Goal: Task Accomplishment & Management: Complete application form

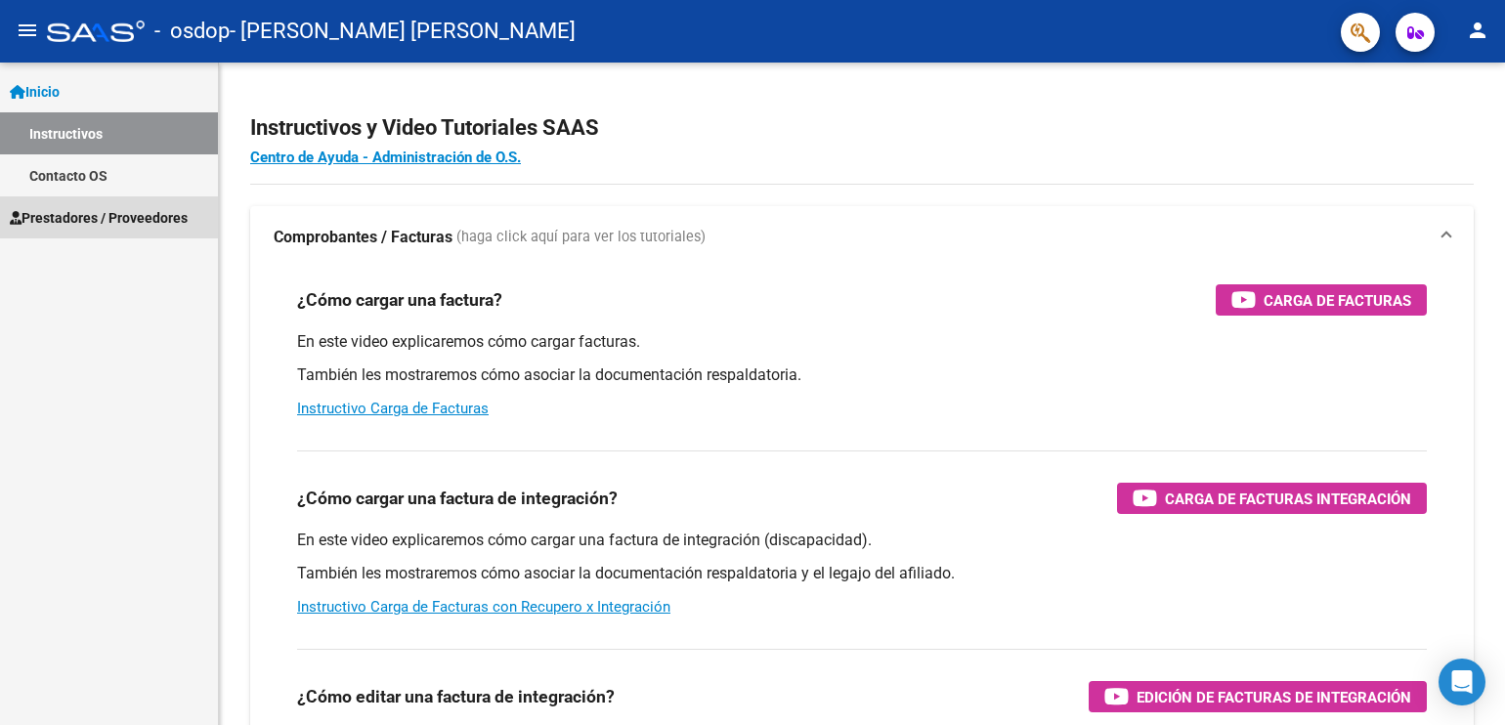
click at [184, 212] on span "Prestadores / Proveedores" at bounding box center [99, 218] width 178 height 22
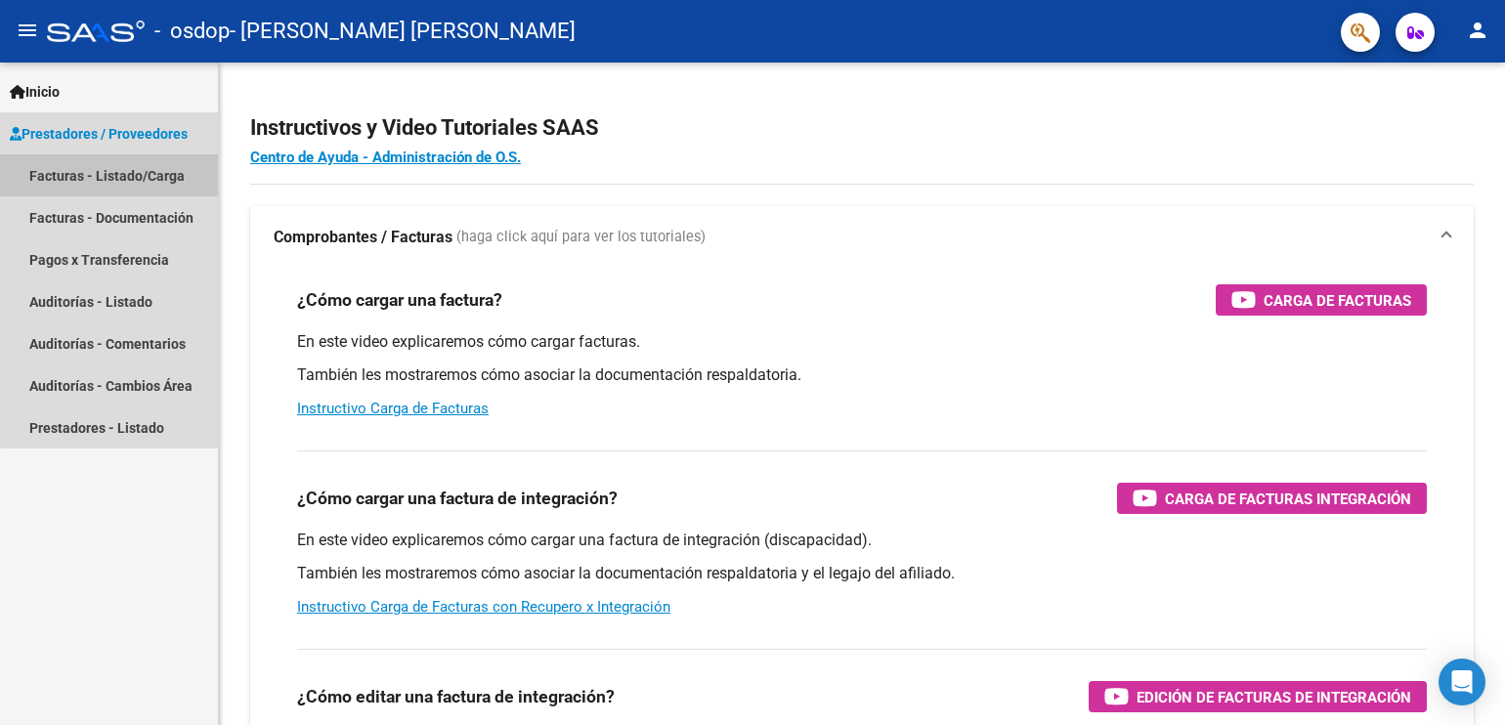
click at [129, 183] on link "Facturas - Listado/Carga" at bounding box center [109, 175] width 218 height 42
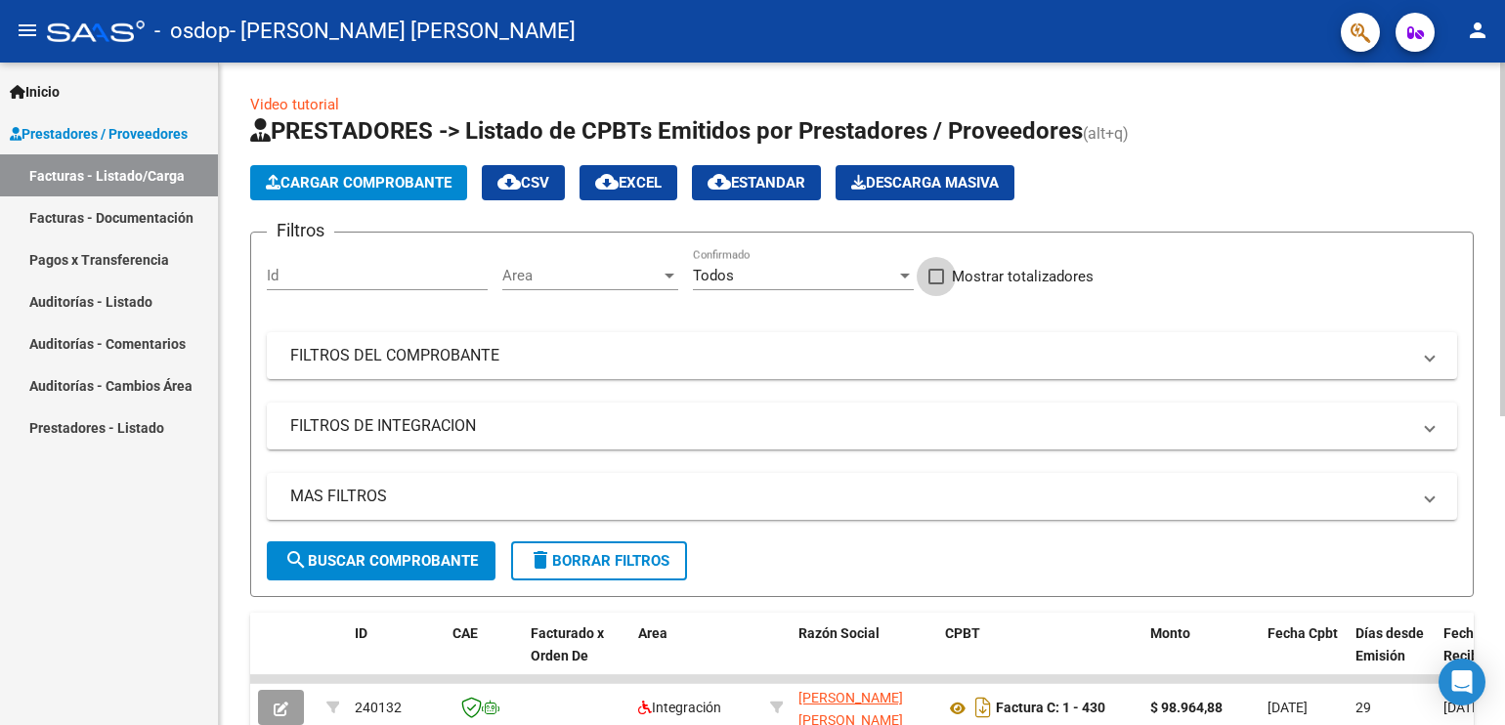
click at [935, 271] on span at bounding box center [936, 277] width 16 height 16
click at [935, 284] on input "Mostrar totalizadores" at bounding box center [935, 284] width 1 height 1
click at [935, 271] on span at bounding box center [936, 277] width 16 height 16
click at [935, 284] on input "Mostrar totalizadores" at bounding box center [935, 284] width 1 height 1
checkbox input "true"
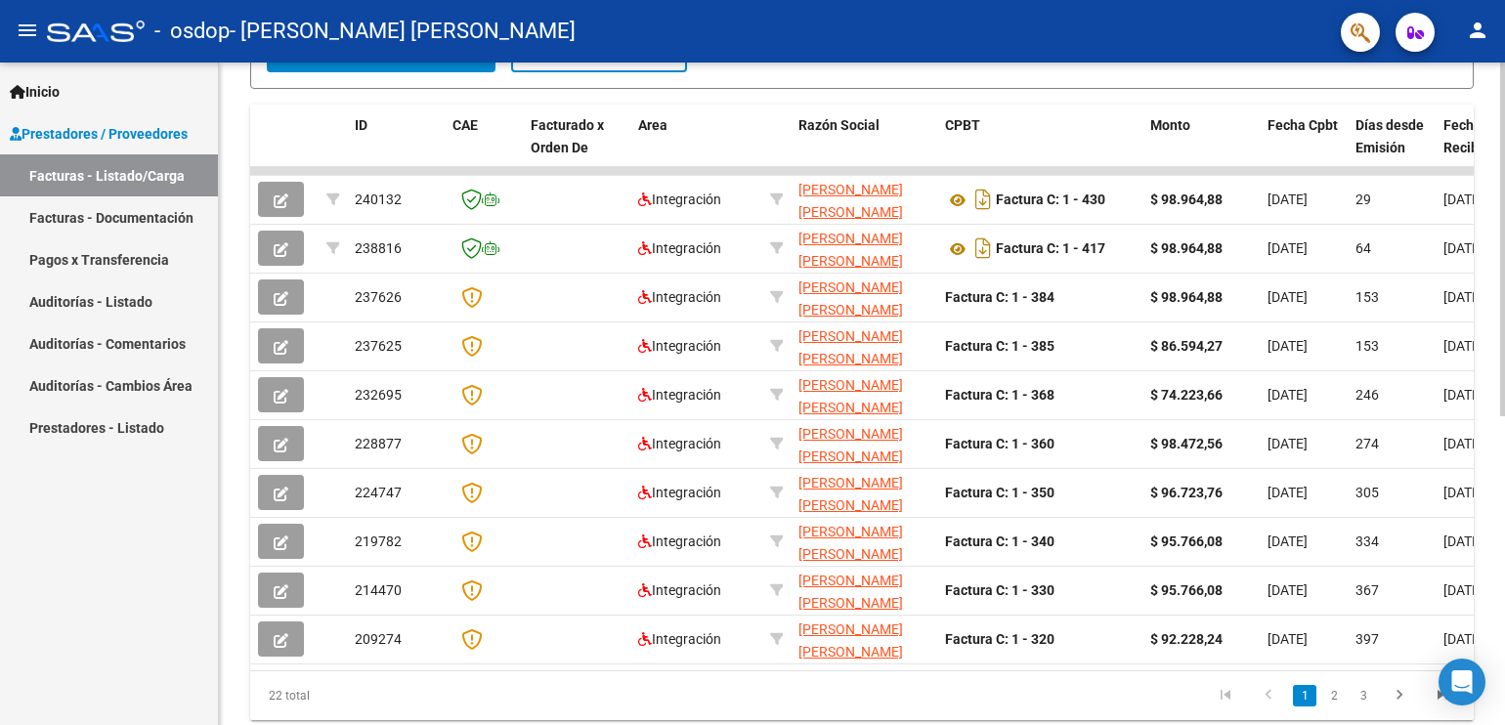
scroll to position [579, 0]
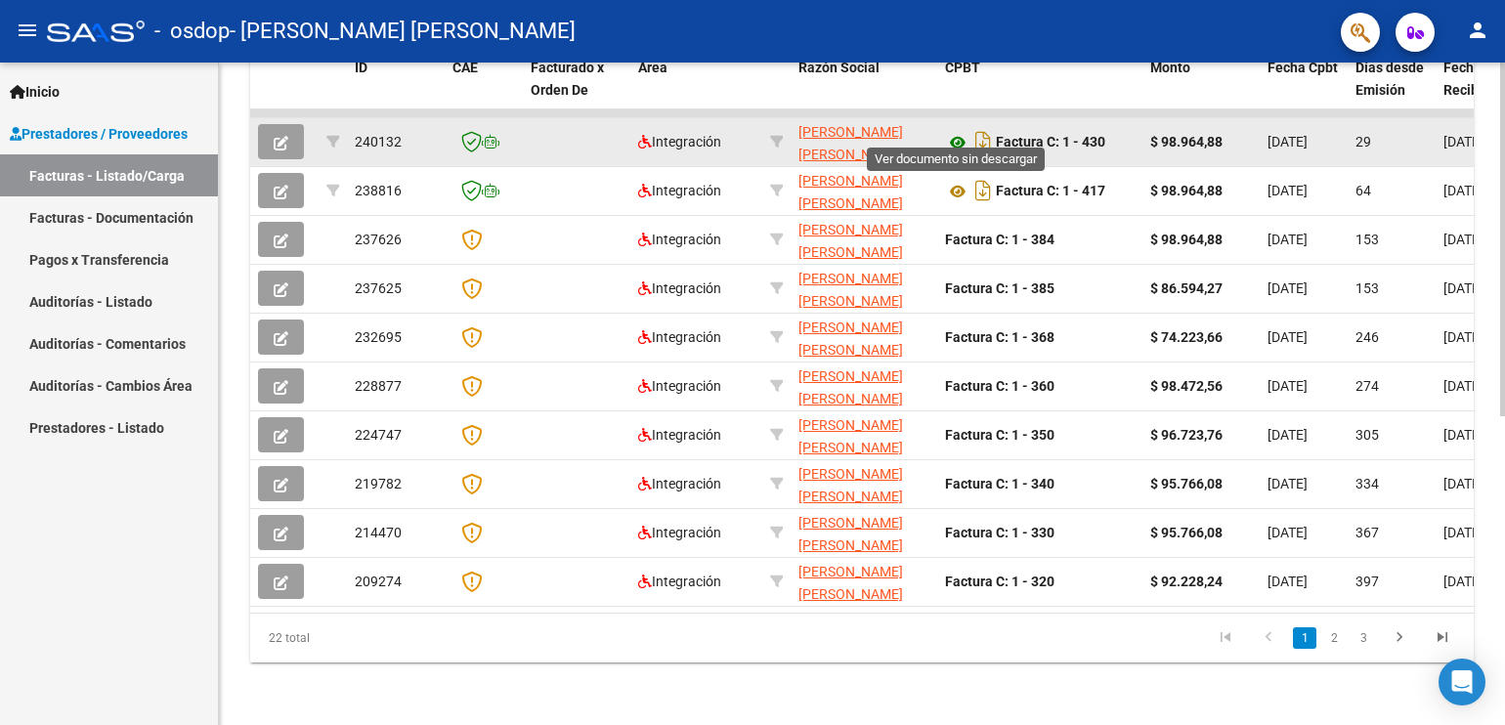
click at [961, 131] on icon at bounding box center [957, 142] width 25 height 23
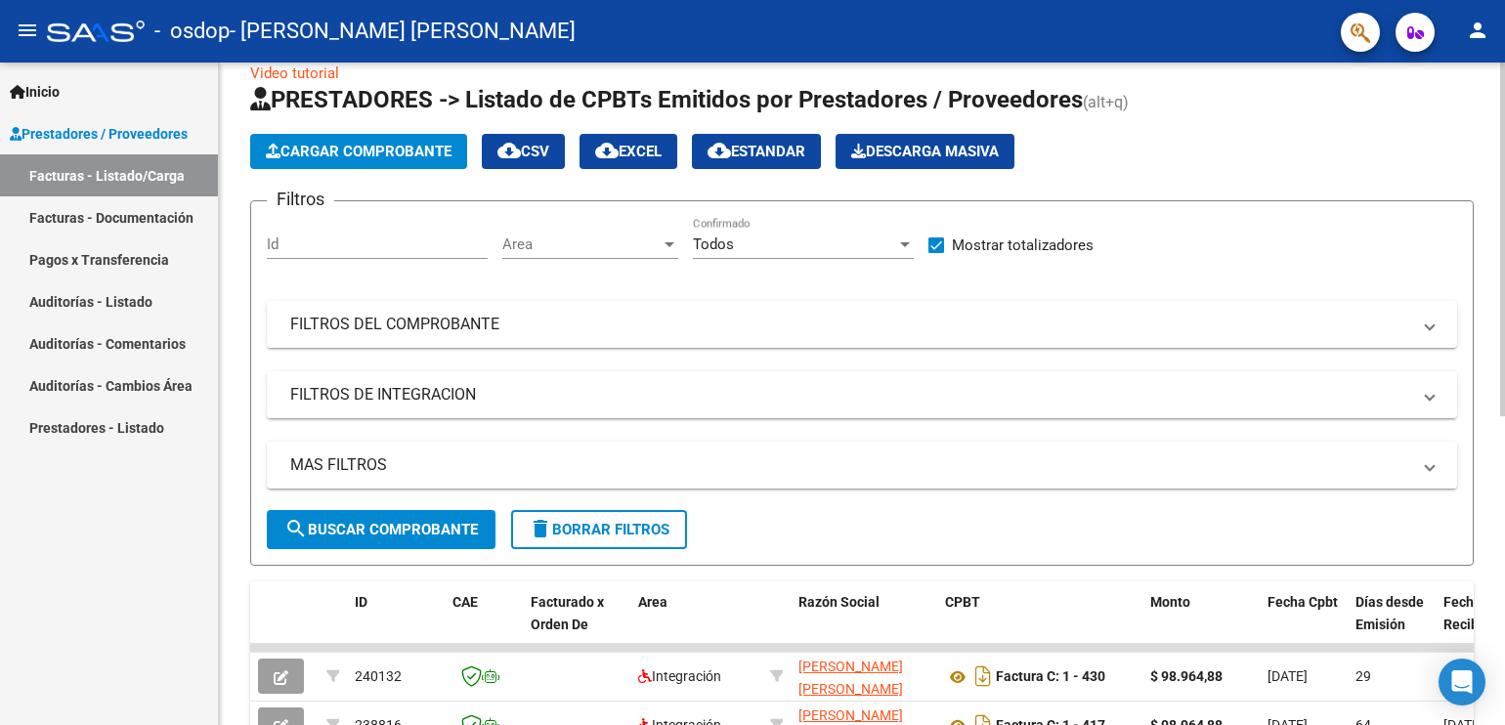
scroll to position [0, 0]
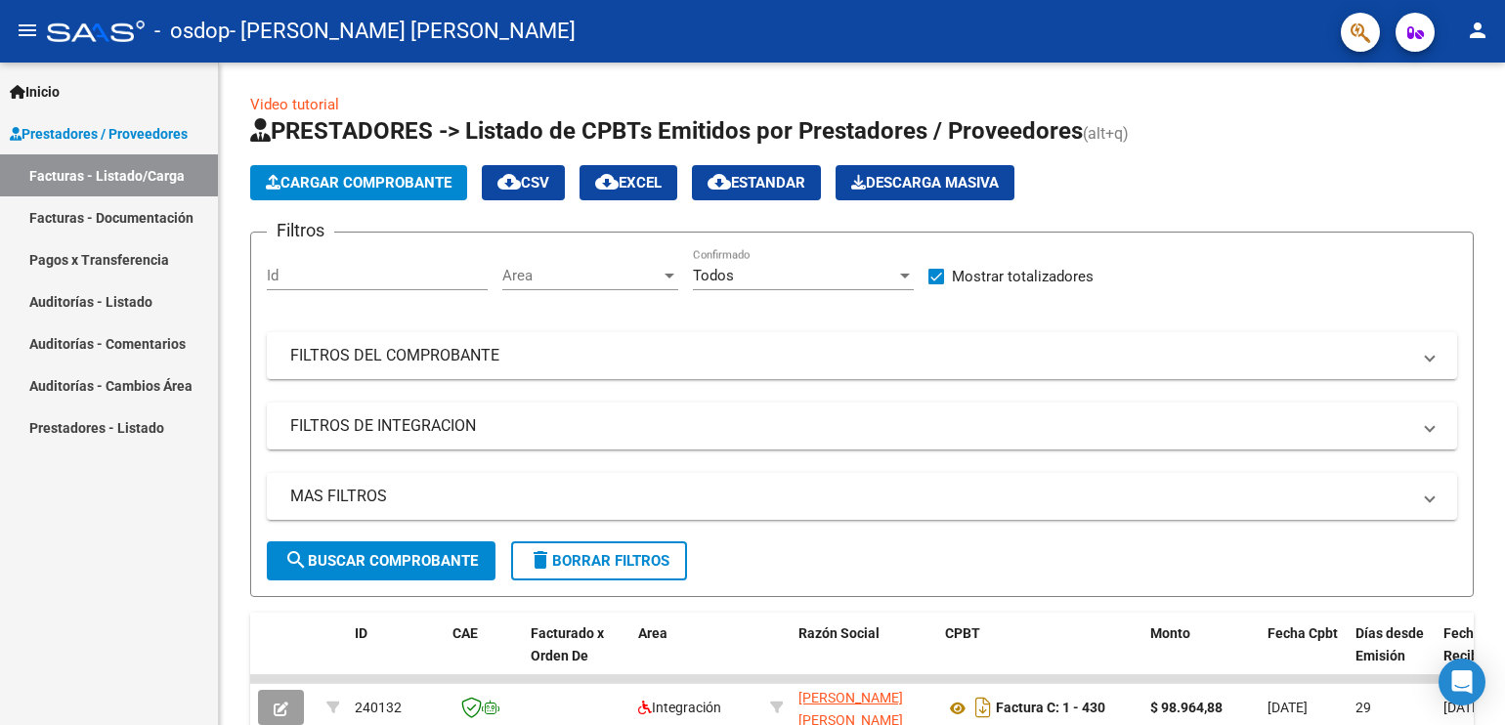
click at [138, 214] on link "Facturas - Documentación" at bounding box center [109, 217] width 218 height 42
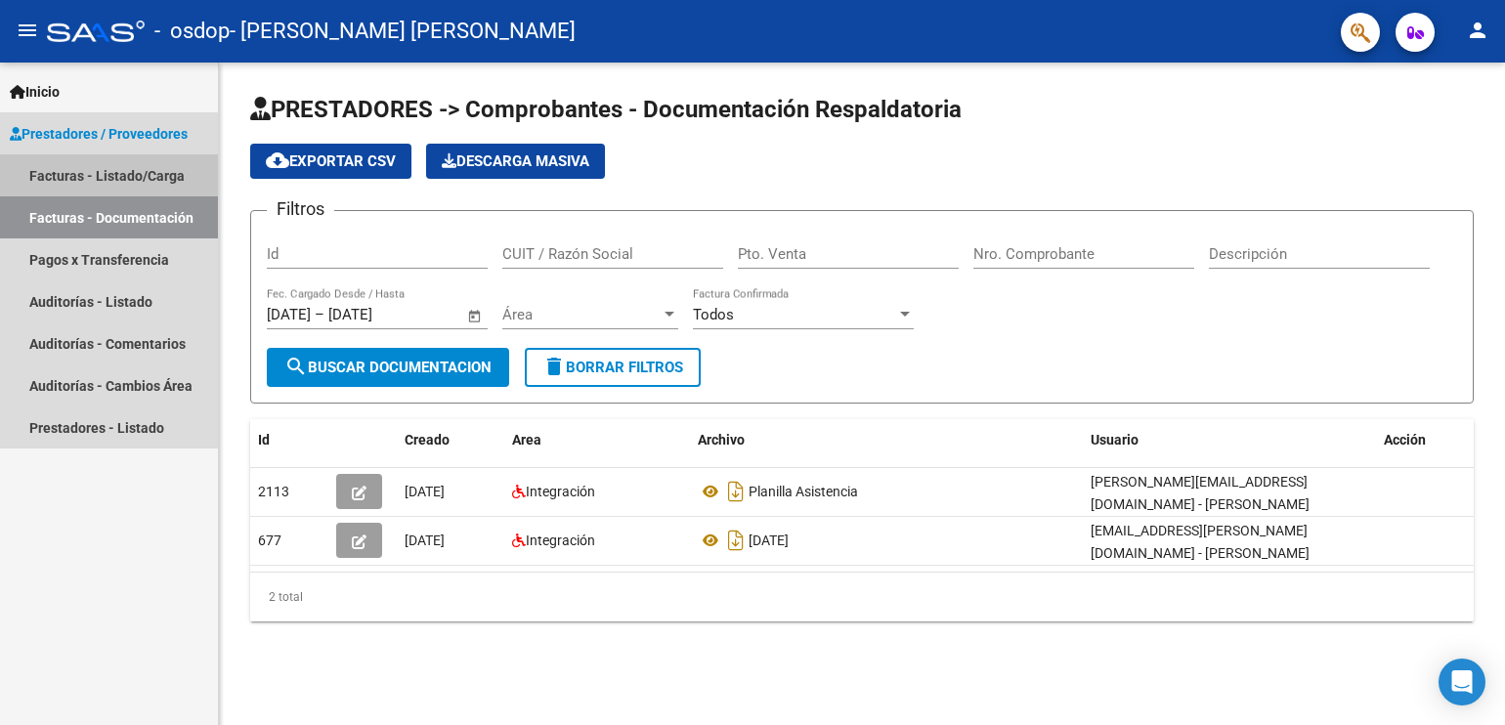
click at [145, 185] on link "Facturas - Listado/Carga" at bounding box center [109, 175] width 218 height 42
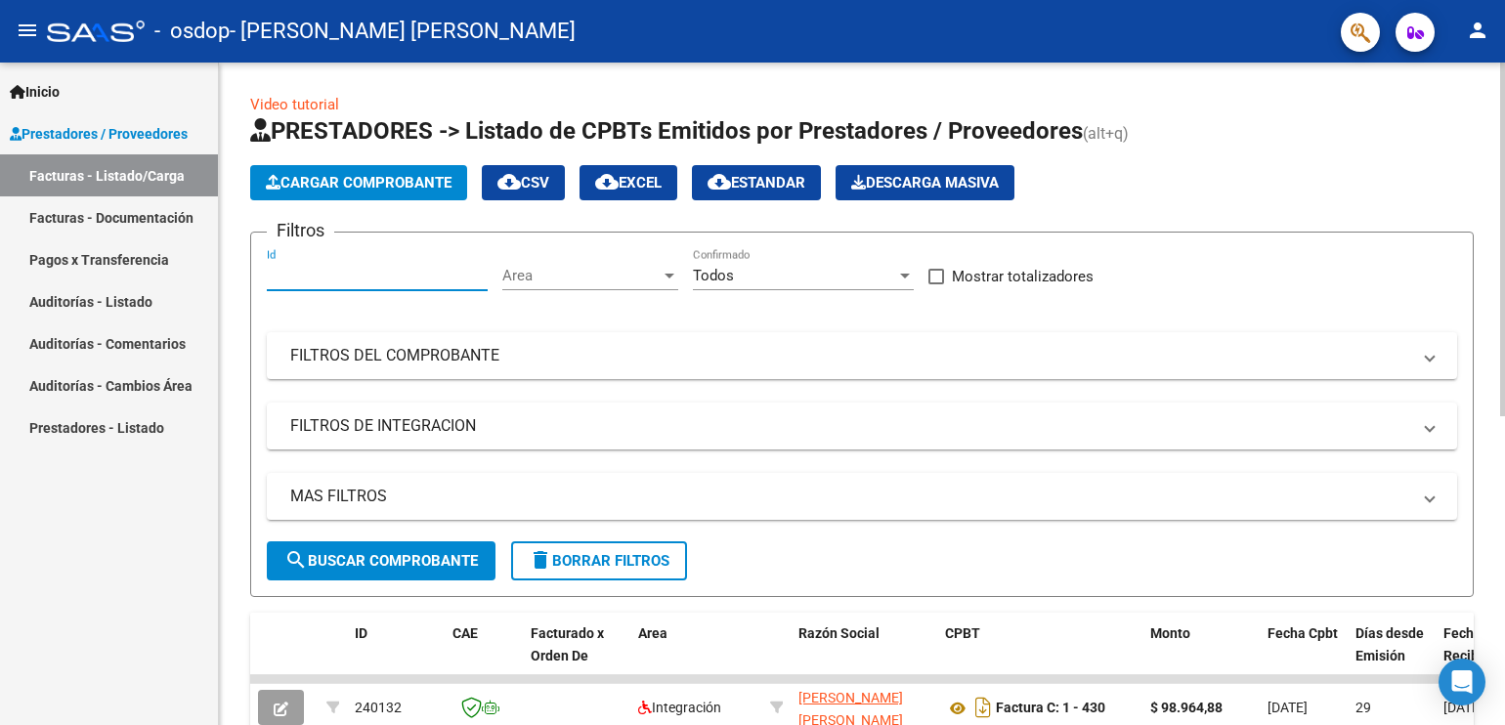
click at [344, 282] on input "Id" at bounding box center [377, 276] width 221 height 18
click at [346, 415] on mat-panel-title "FILTROS DE INTEGRACION" at bounding box center [850, 426] width 1120 height 22
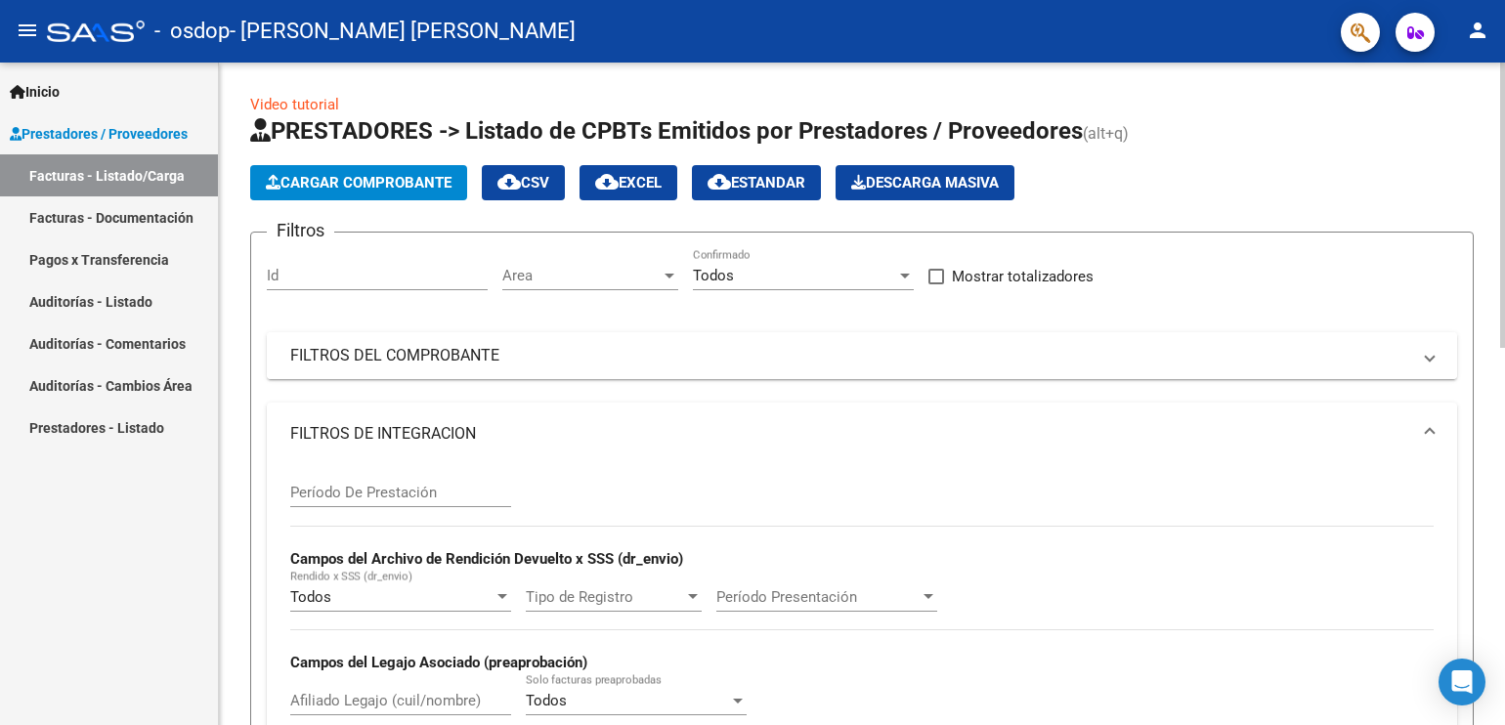
click at [439, 357] on mat-panel-title "FILTROS DEL COMPROBANTE" at bounding box center [850, 356] width 1120 height 22
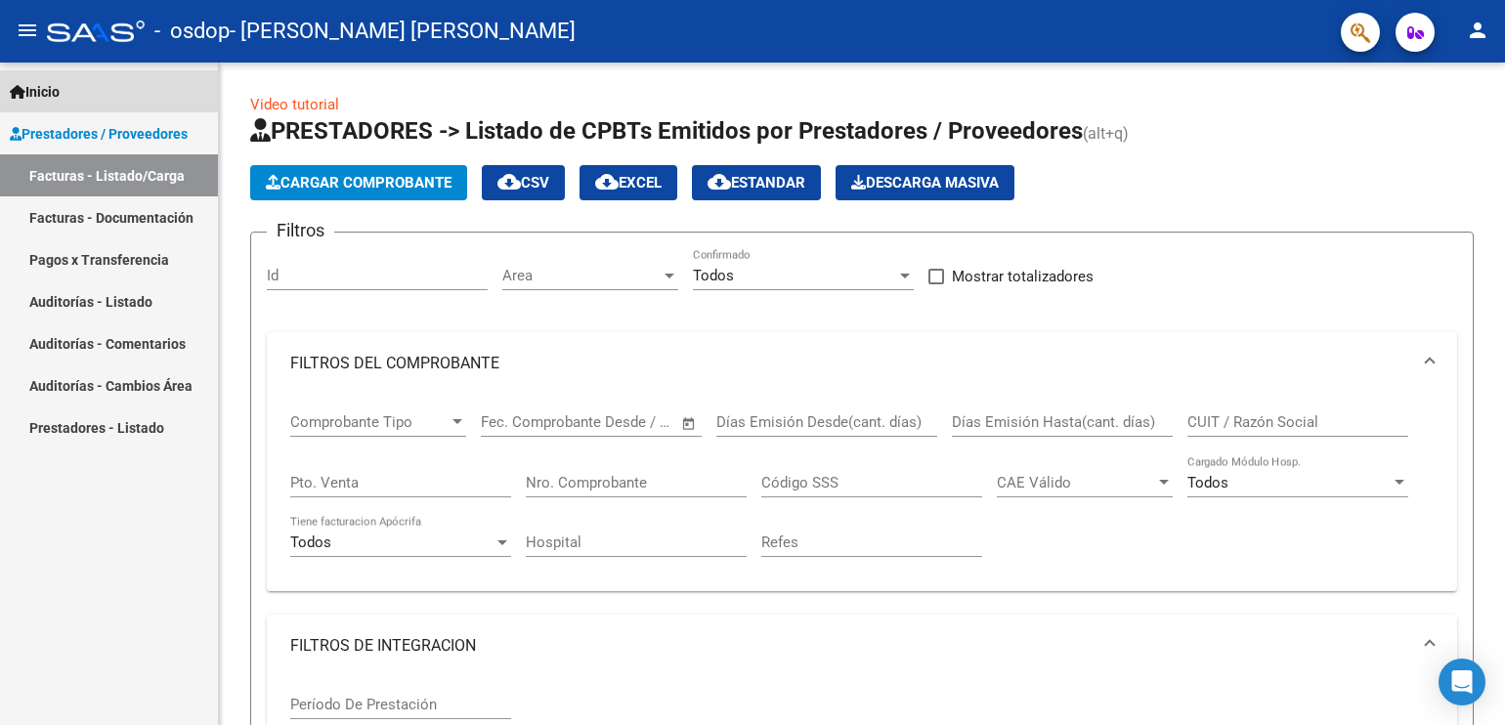
click at [52, 81] on span "Inicio" at bounding box center [35, 92] width 50 height 22
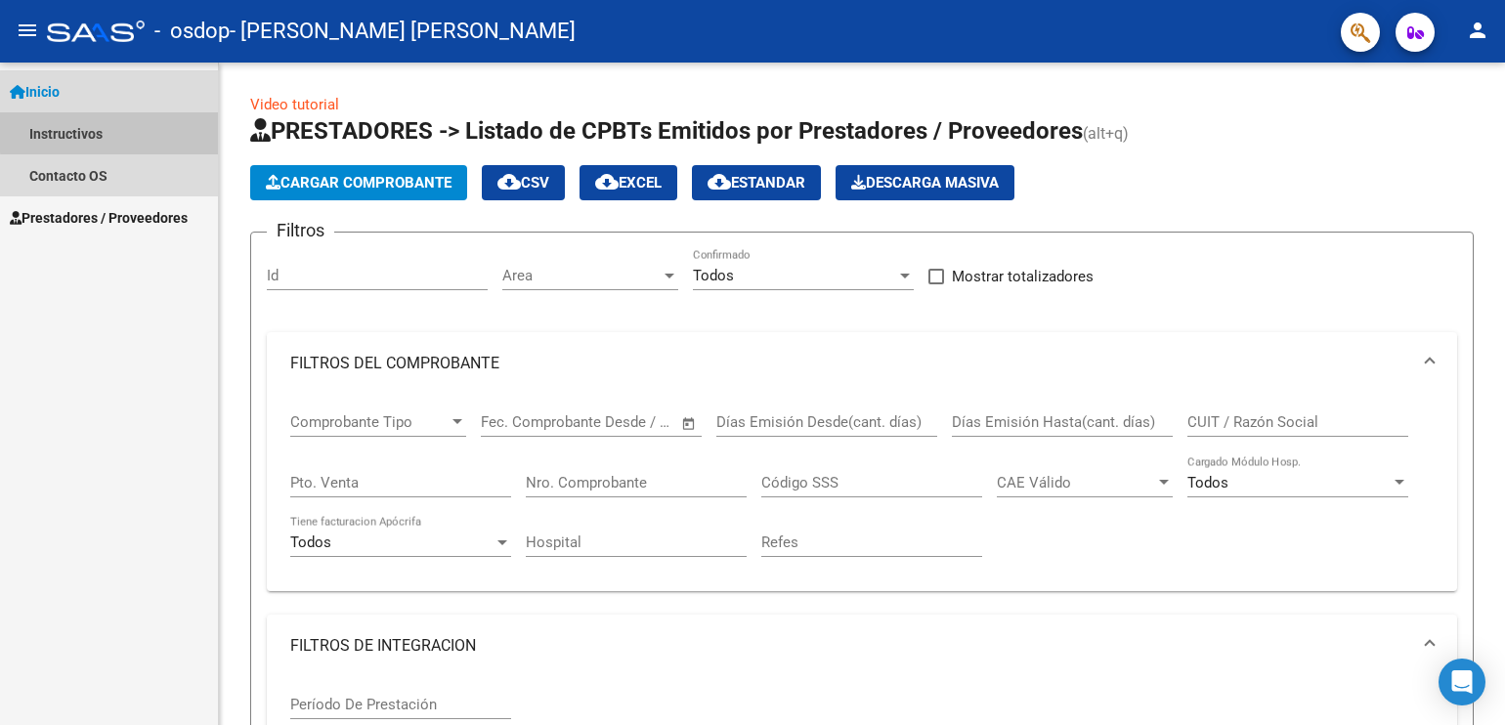
click at [160, 122] on link "Instructivos" at bounding box center [109, 133] width 218 height 42
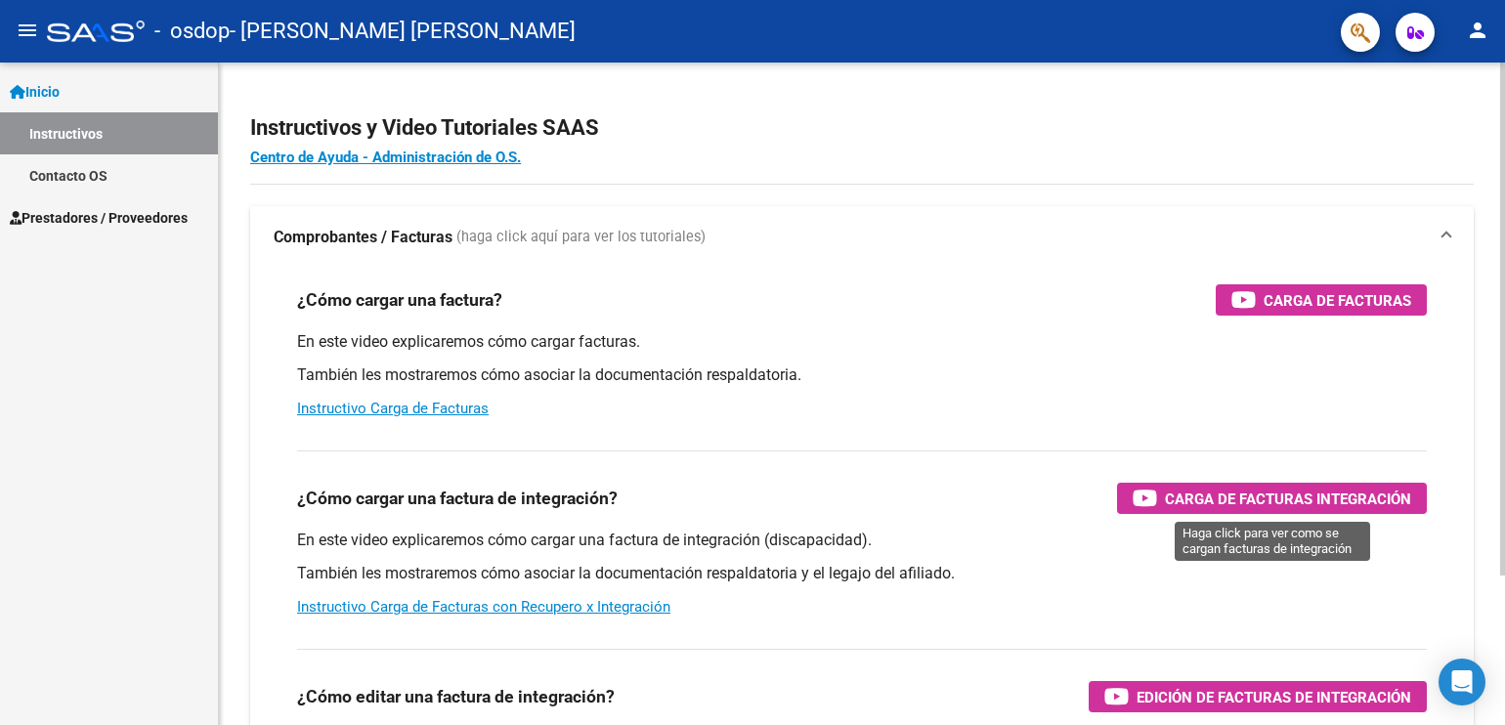
click at [1200, 495] on span "Carga de Facturas Integración" at bounding box center [1288, 499] width 246 height 24
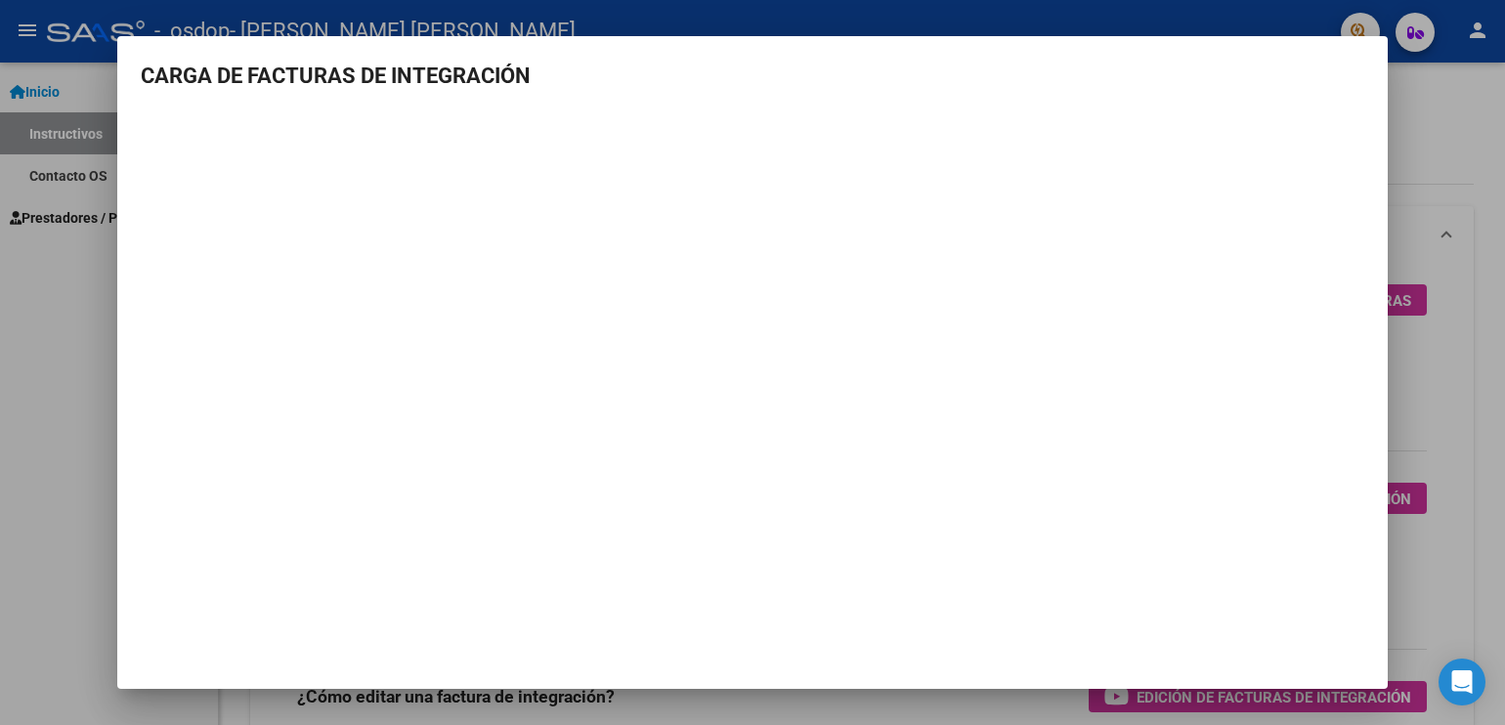
click at [1357, 59] on mat-dialog-container "CARGA DE FACTURAS DE INTEGRACIÓN" at bounding box center [752, 362] width 1271 height 653
click at [74, 396] on div at bounding box center [752, 362] width 1505 height 725
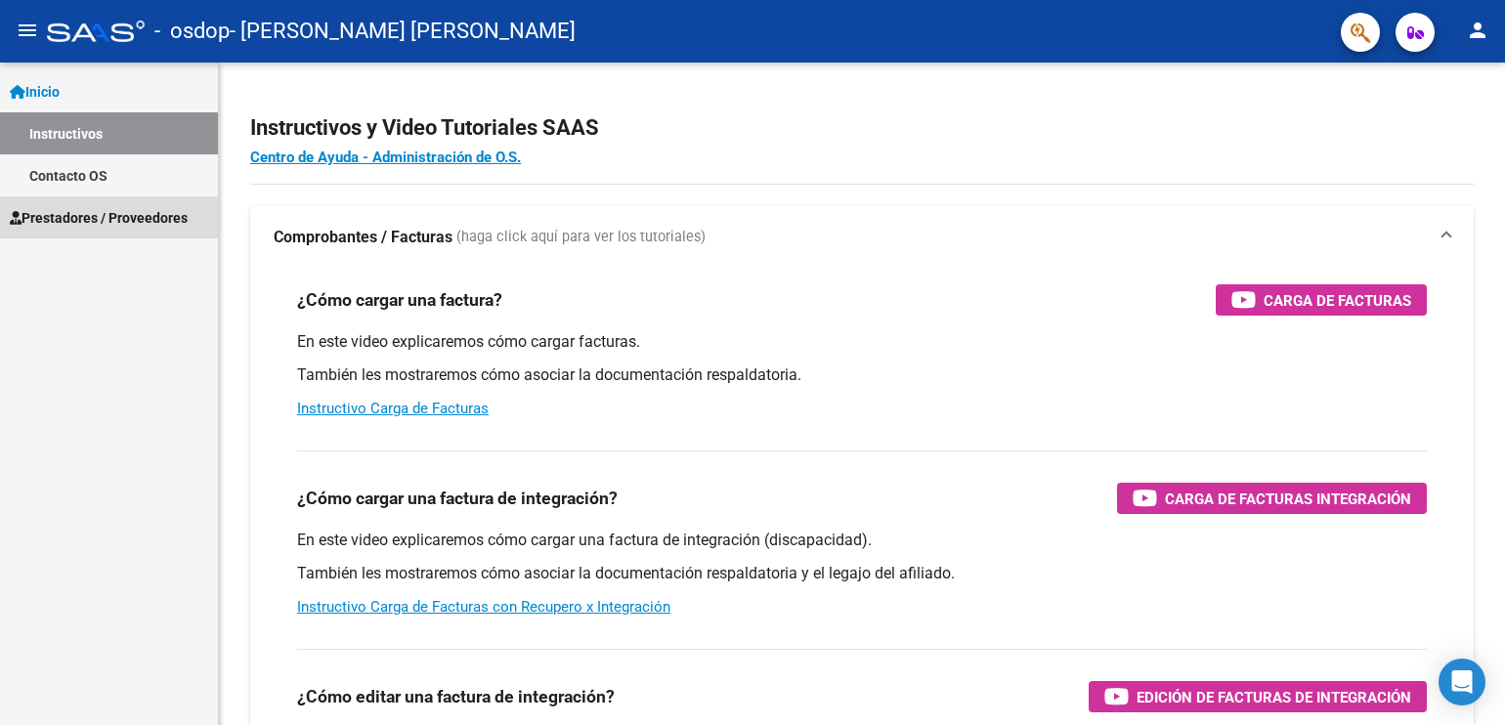
click at [156, 223] on span "Prestadores / Proveedores" at bounding box center [99, 218] width 178 height 22
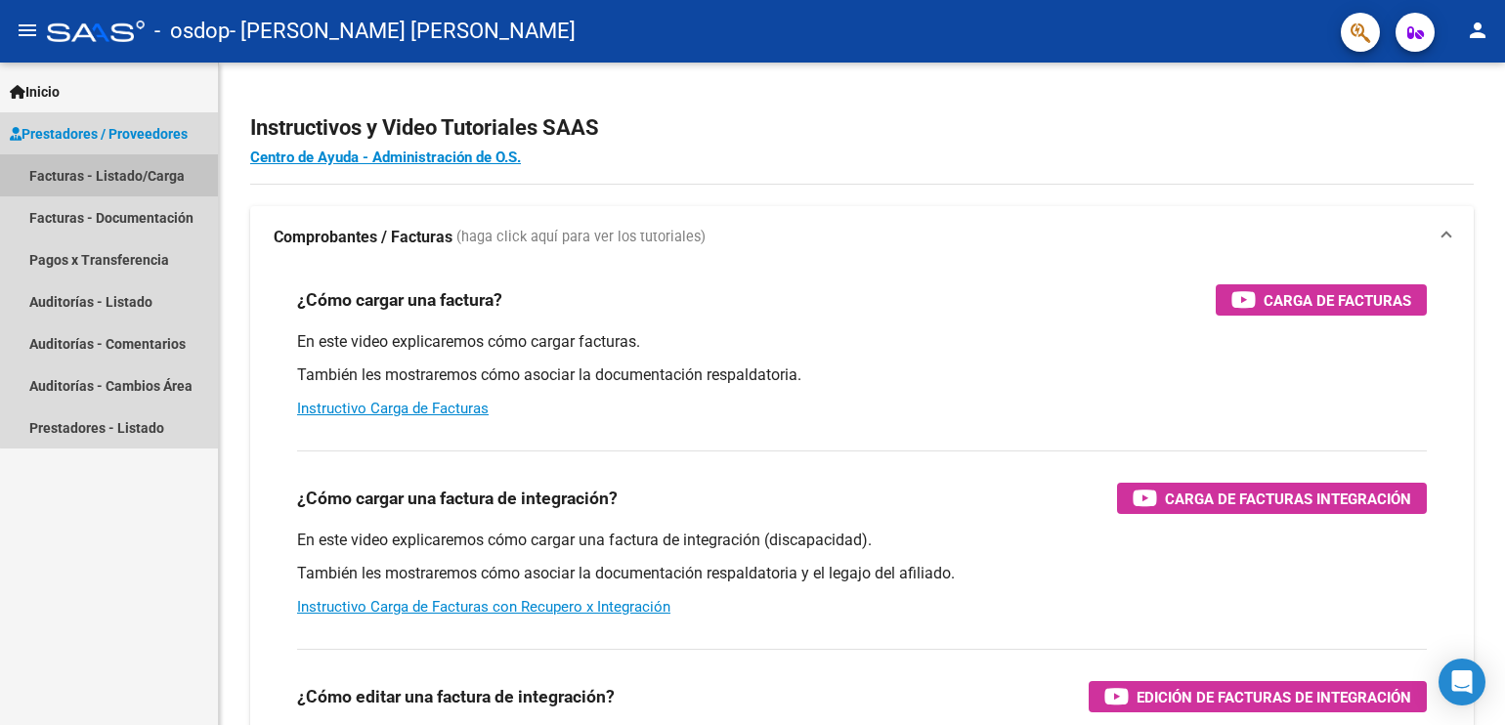
click at [155, 183] on link "Facturas - Listado/Carga" at bounding box center [109, 175] width 218 height 42
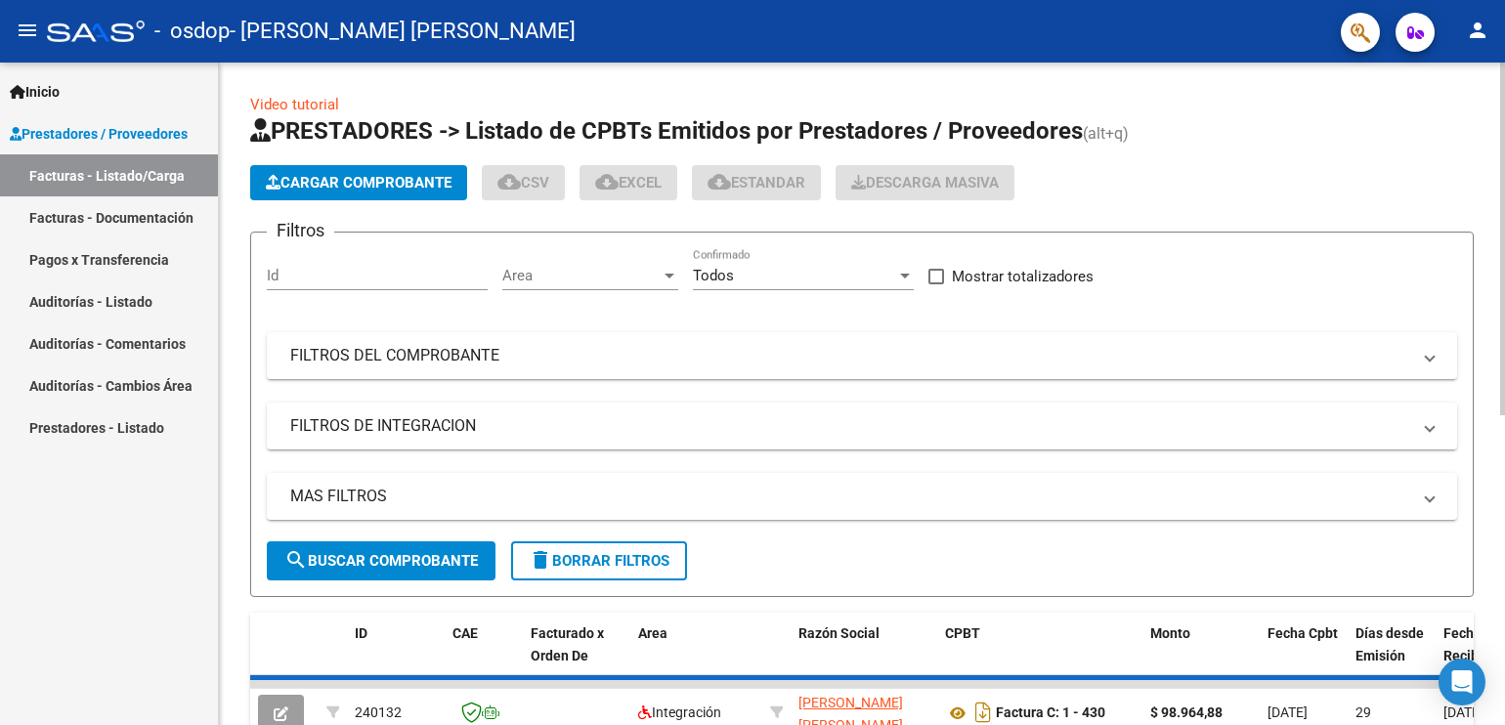
click at [357, 188] on span "Cargar Comprobante" at bounding box center [359, 183] width 186 height 18
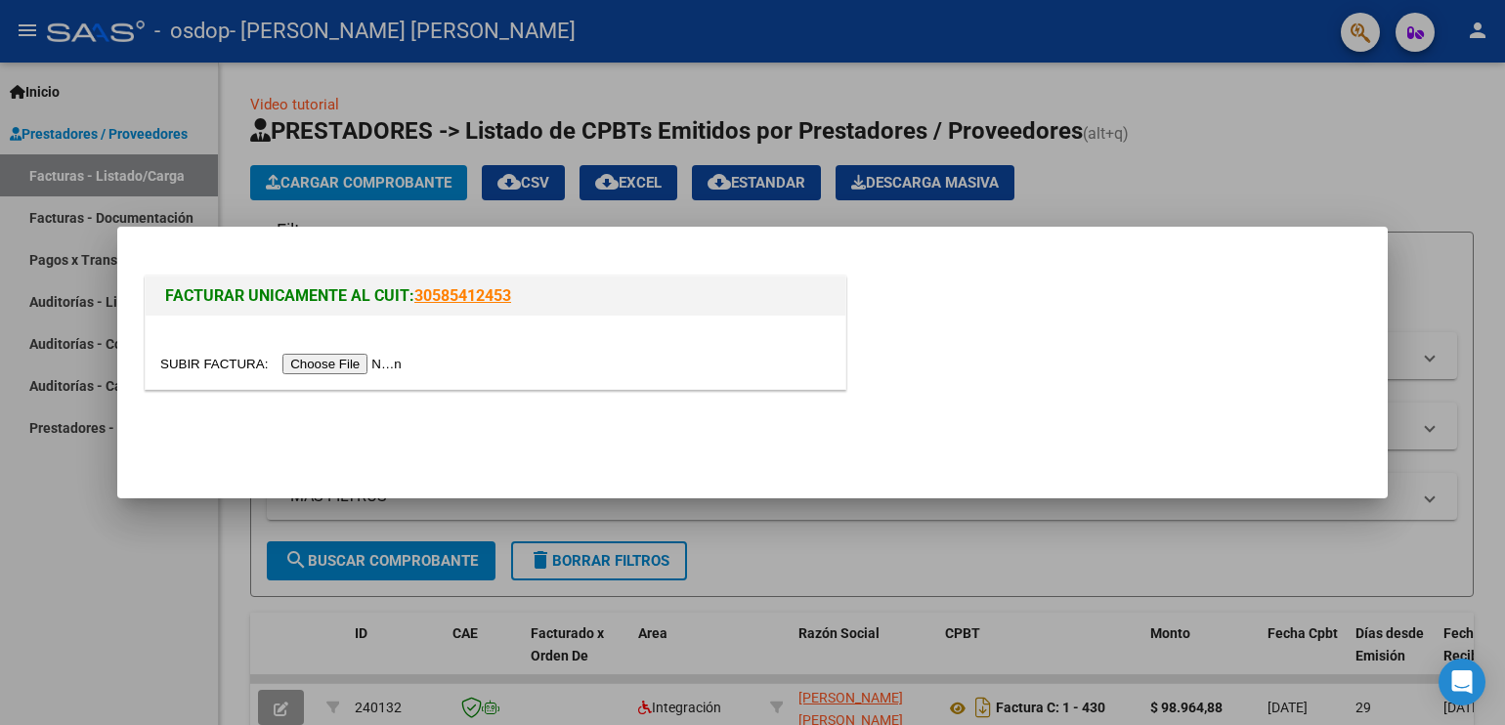
click at [351, 366] on input "file" at bounding box center [283, 364] width 247 height 21
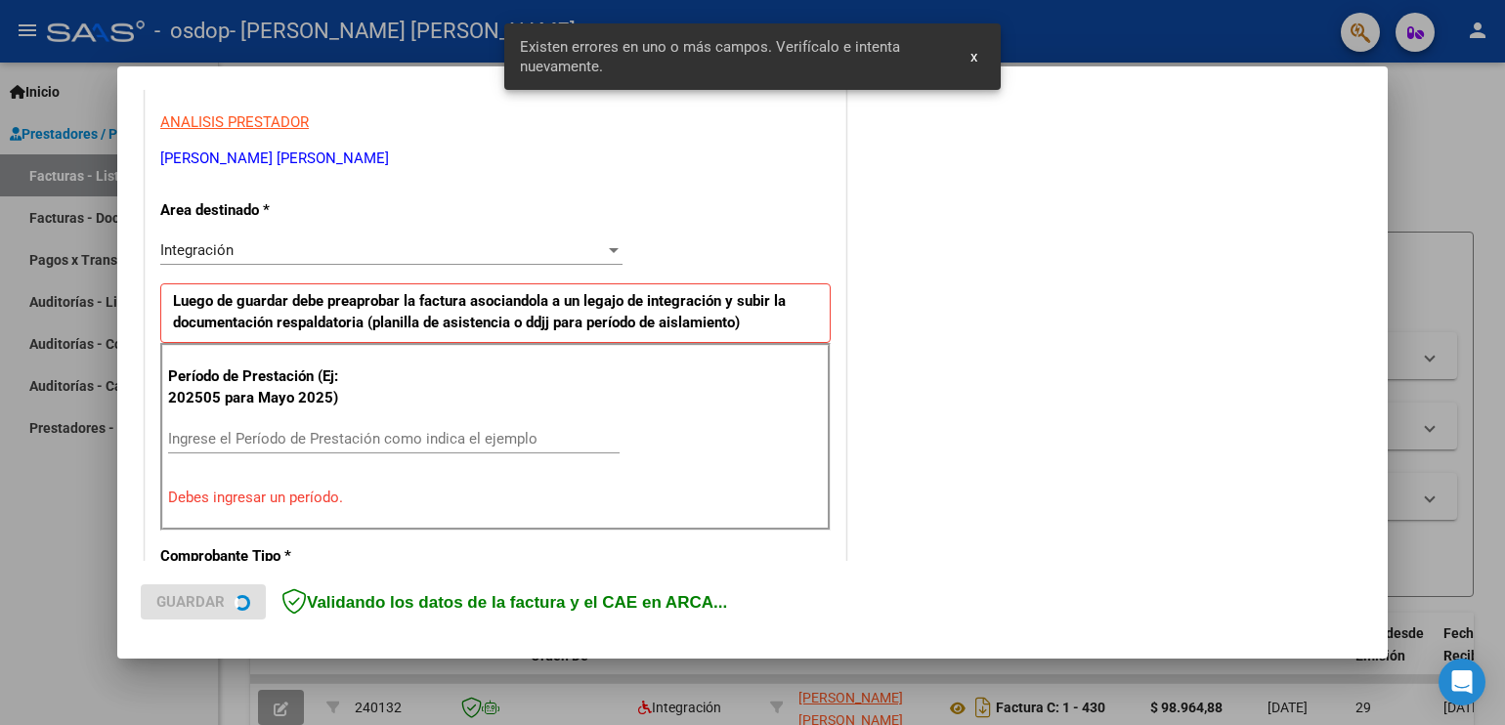
scroll to position [407, 0]
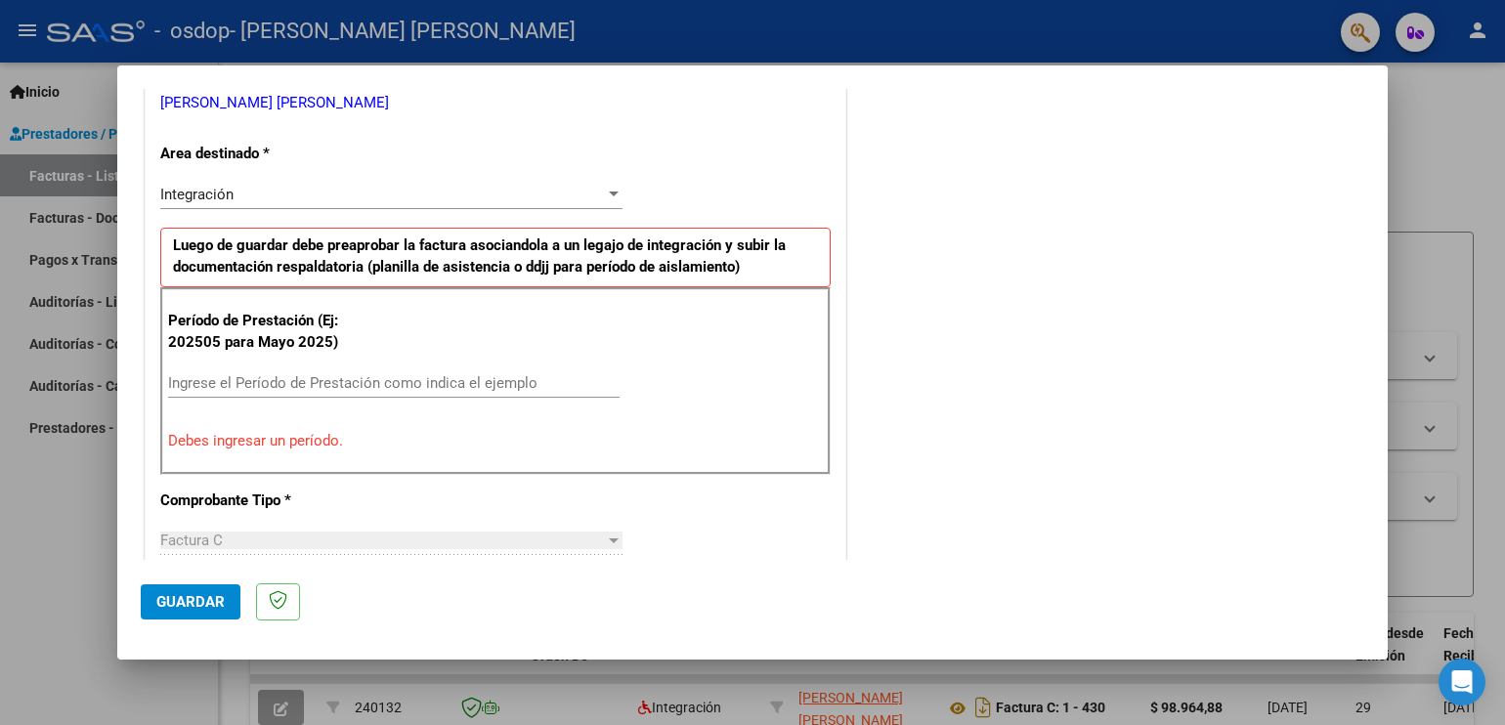
click at [1028, 332] on div "COMENTARIOS Comentarios del Prestador / Gerenciador:" at bounding box center [1107, 578] width 514 height 1749
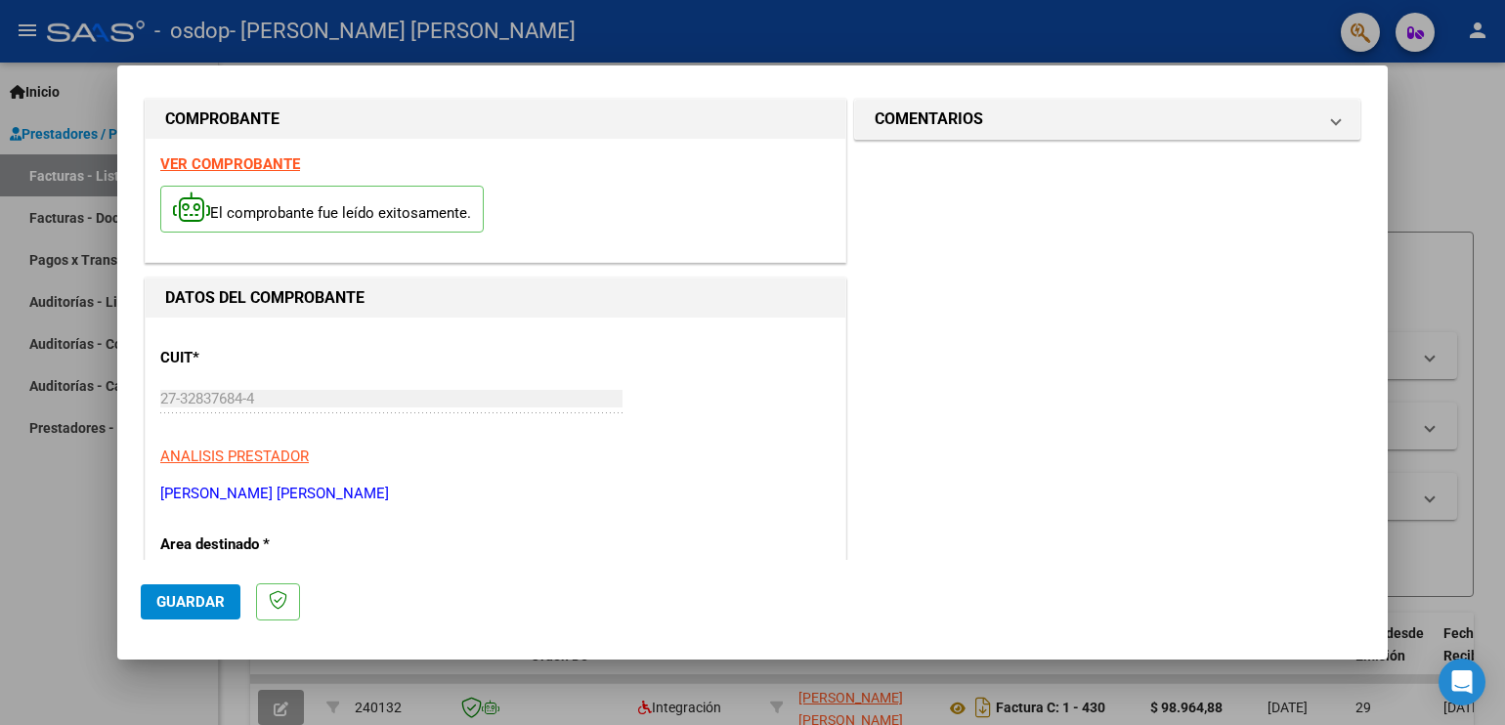
scroll to position [0, 0]
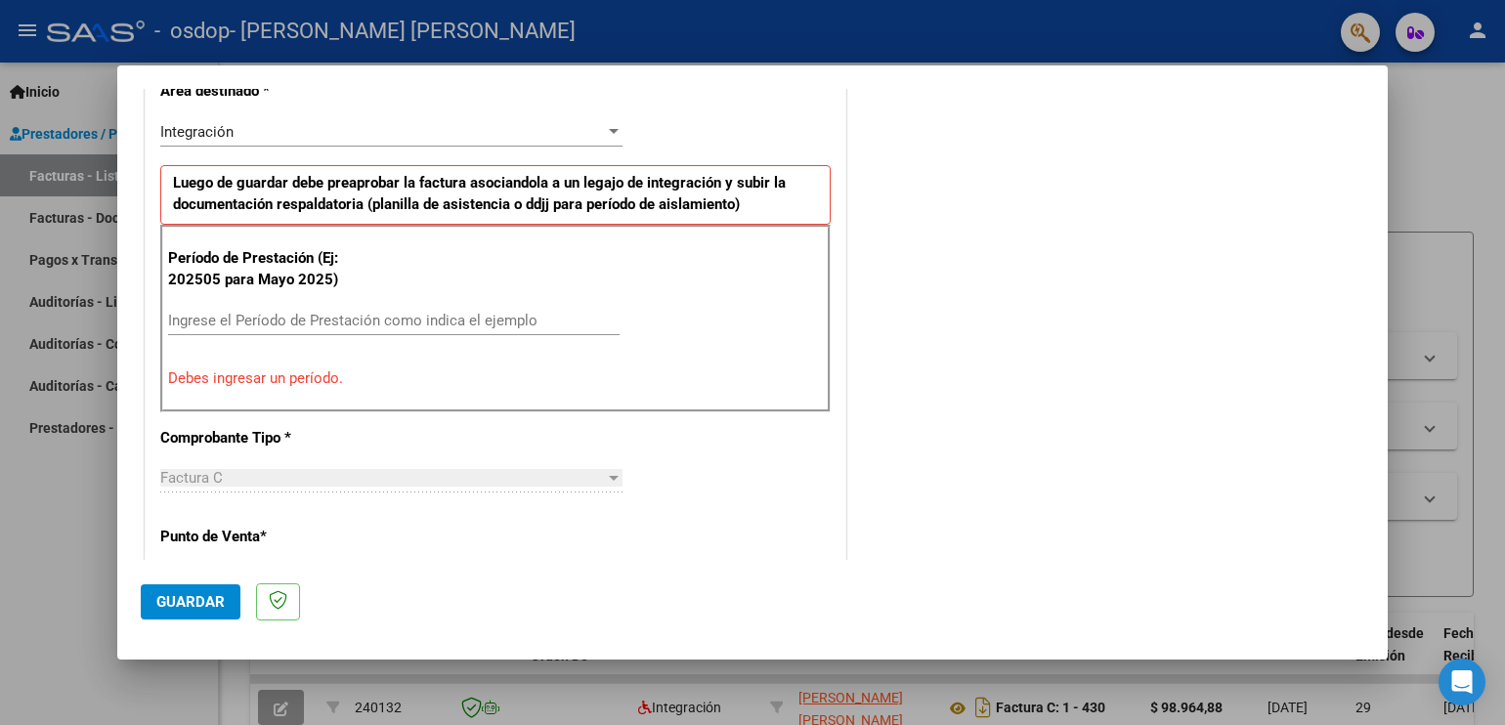
scroll to position [508, 0]
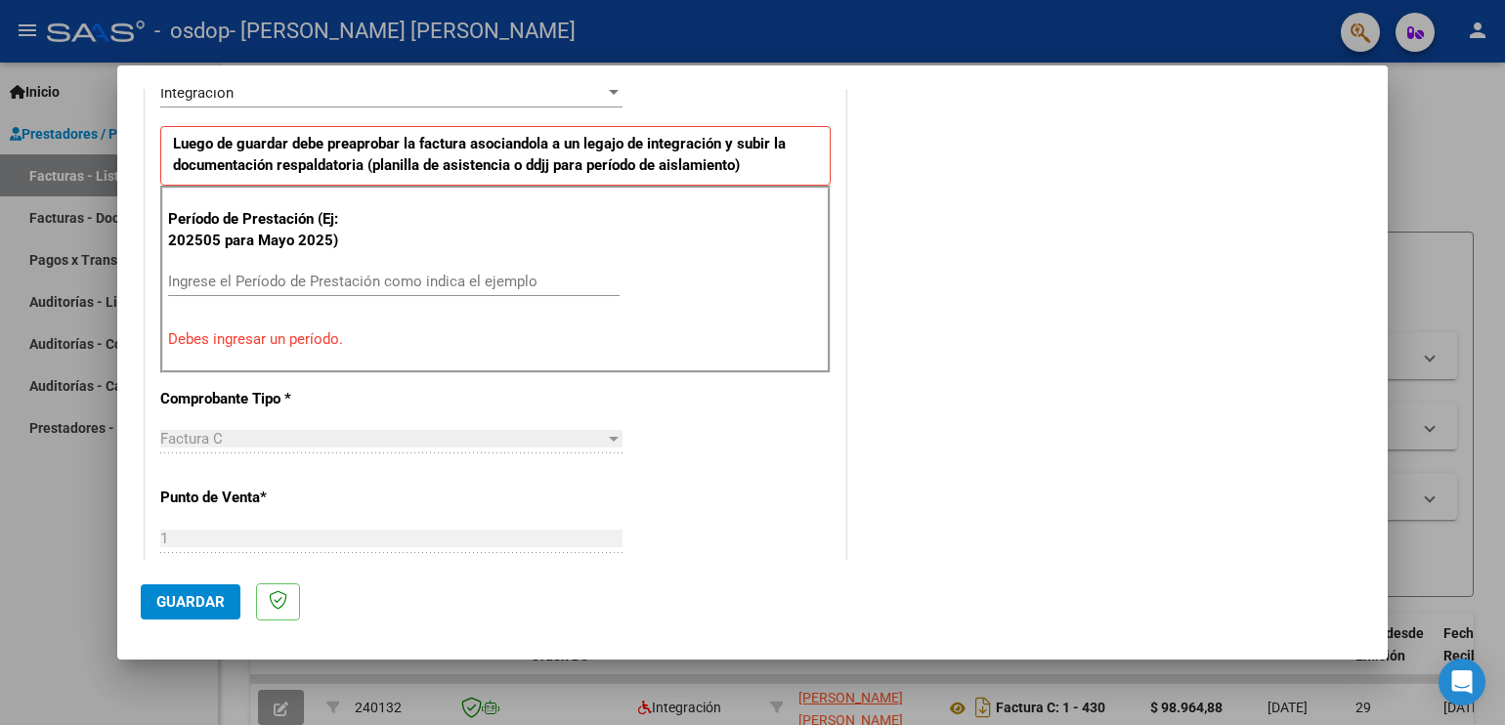
click at [367, 286] on input "Ingrese el Período de Prestación como indica el ejemplo" at bounding box center [394, 282] width 452 height 18
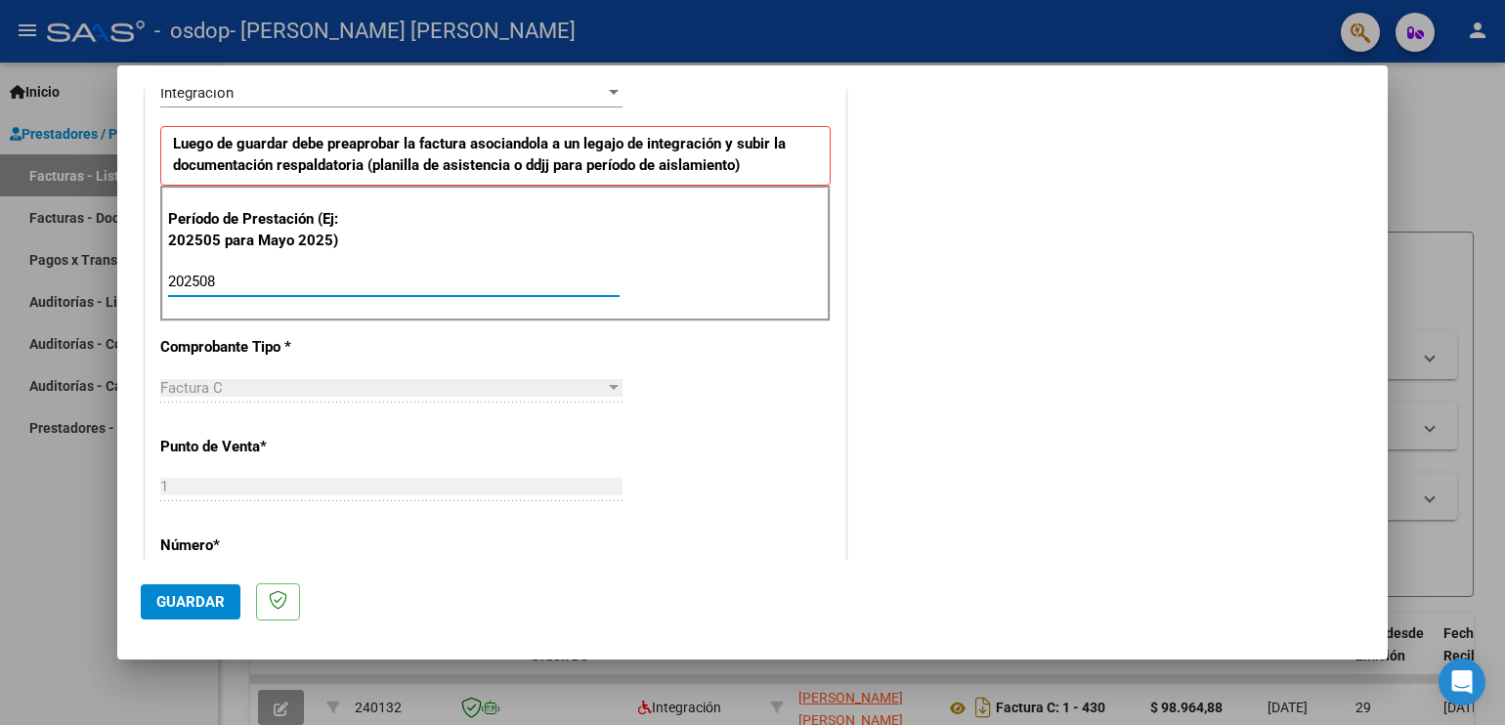
type input "202508"
click at [911, 409] on div "COMENTARIOS Comentarios del Prestador / Gerenciador:" at bounding box center [1107, 451] width 514 height 1699
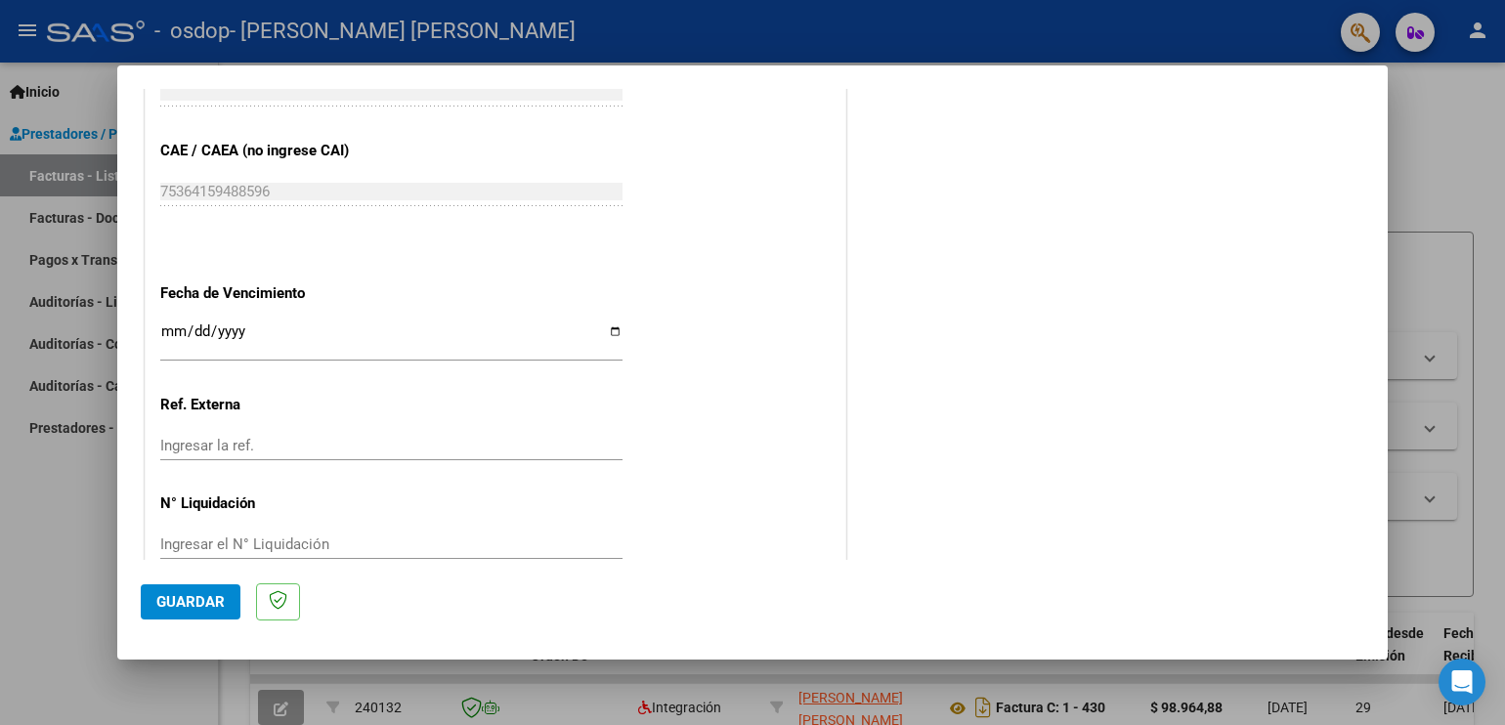
scroll to position [1246, 0]
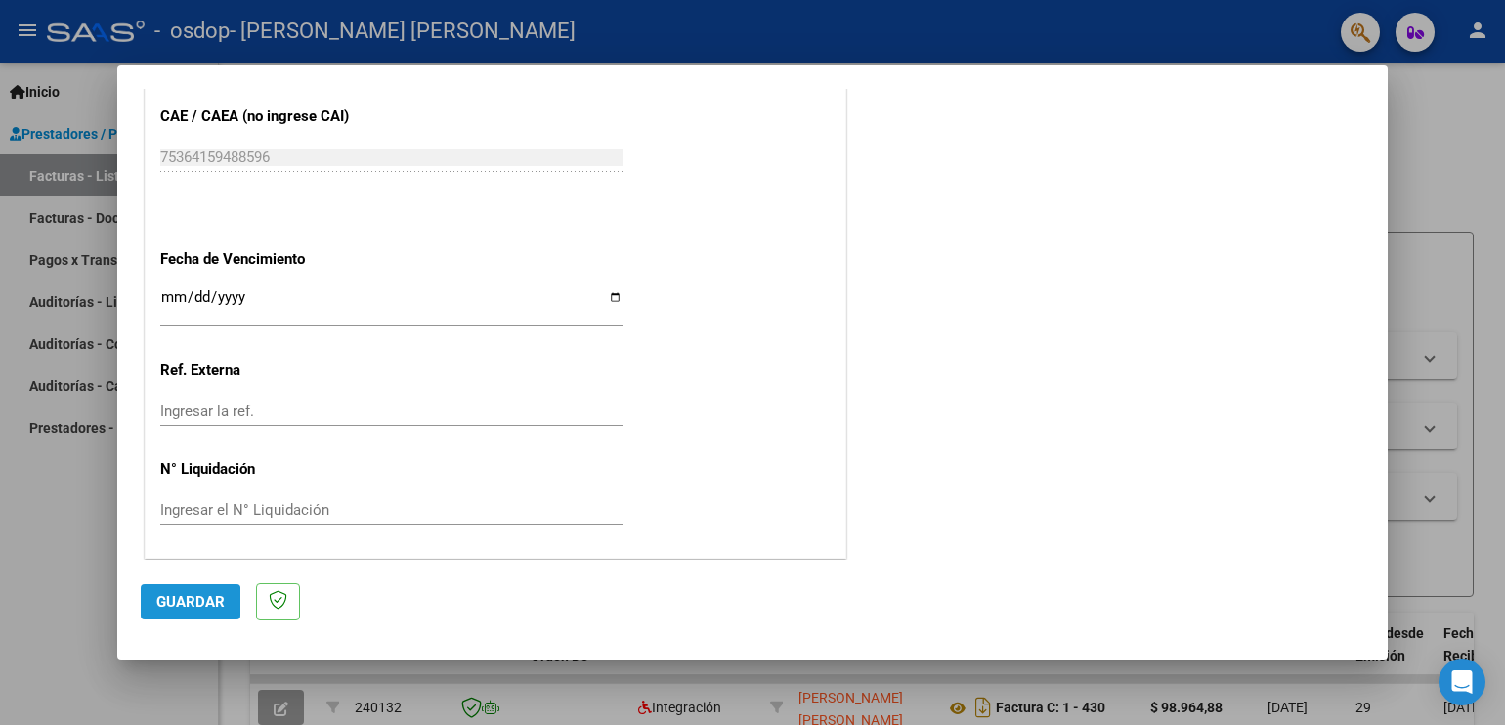
click at [168, 606] on span "Guardar" at bounding box center [190, 602] width 68 height 18
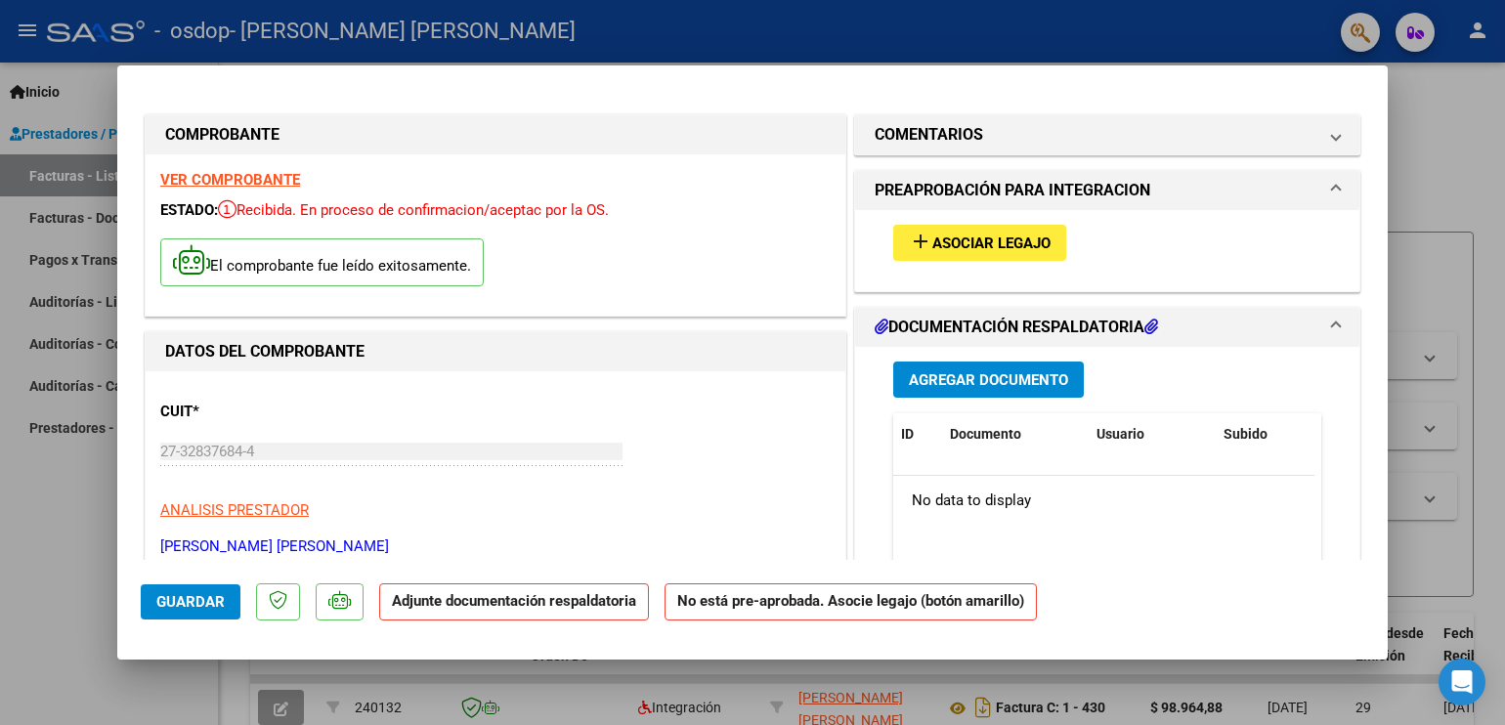
click at [1224, 186] on mat-panel-title "PREAPROBACIÓN PARA INTEGRACION" at bounding box center [1096, 190] width 442 height 23
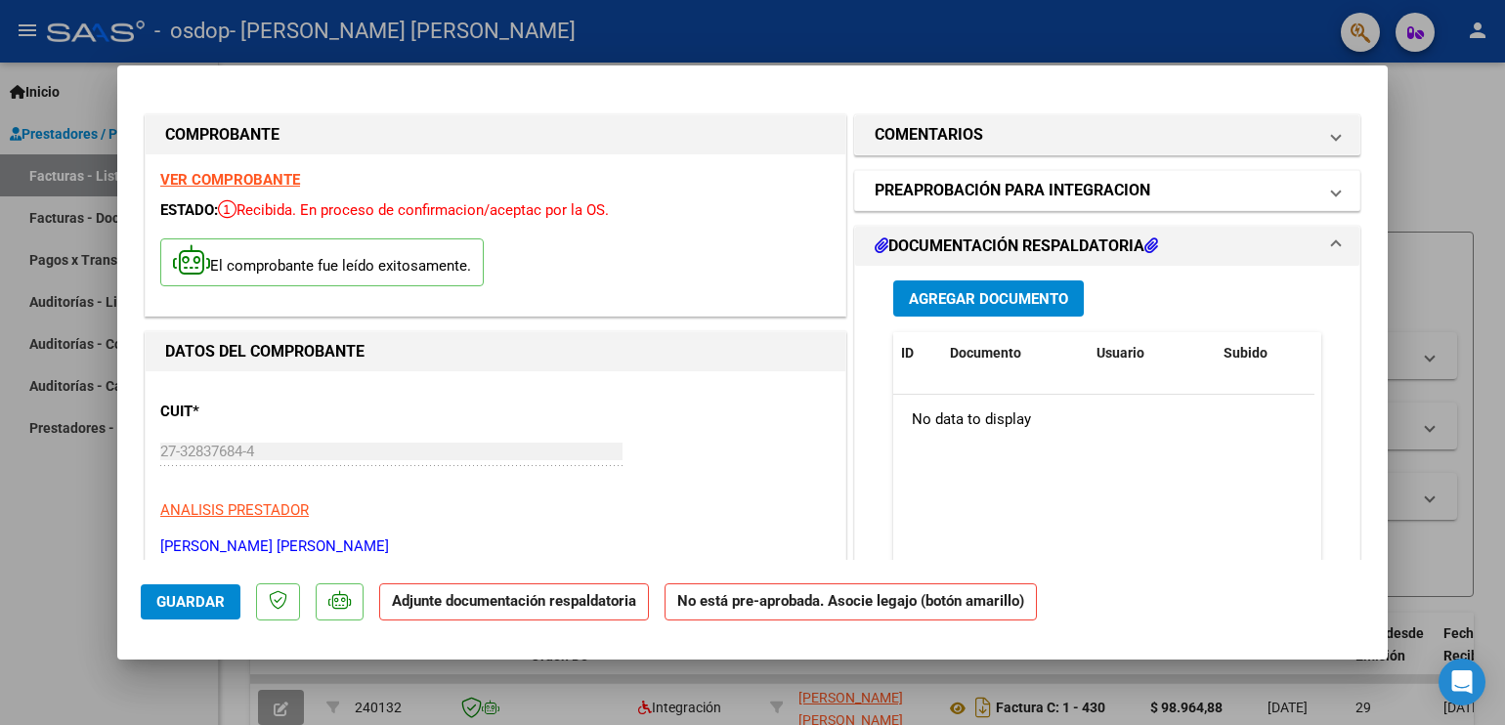
click at [1224, 186] on mat-panel-title "PREAPROBACIÓN PARA INTEGRACION" at bounding box center [1096, 190] width 442 height 23
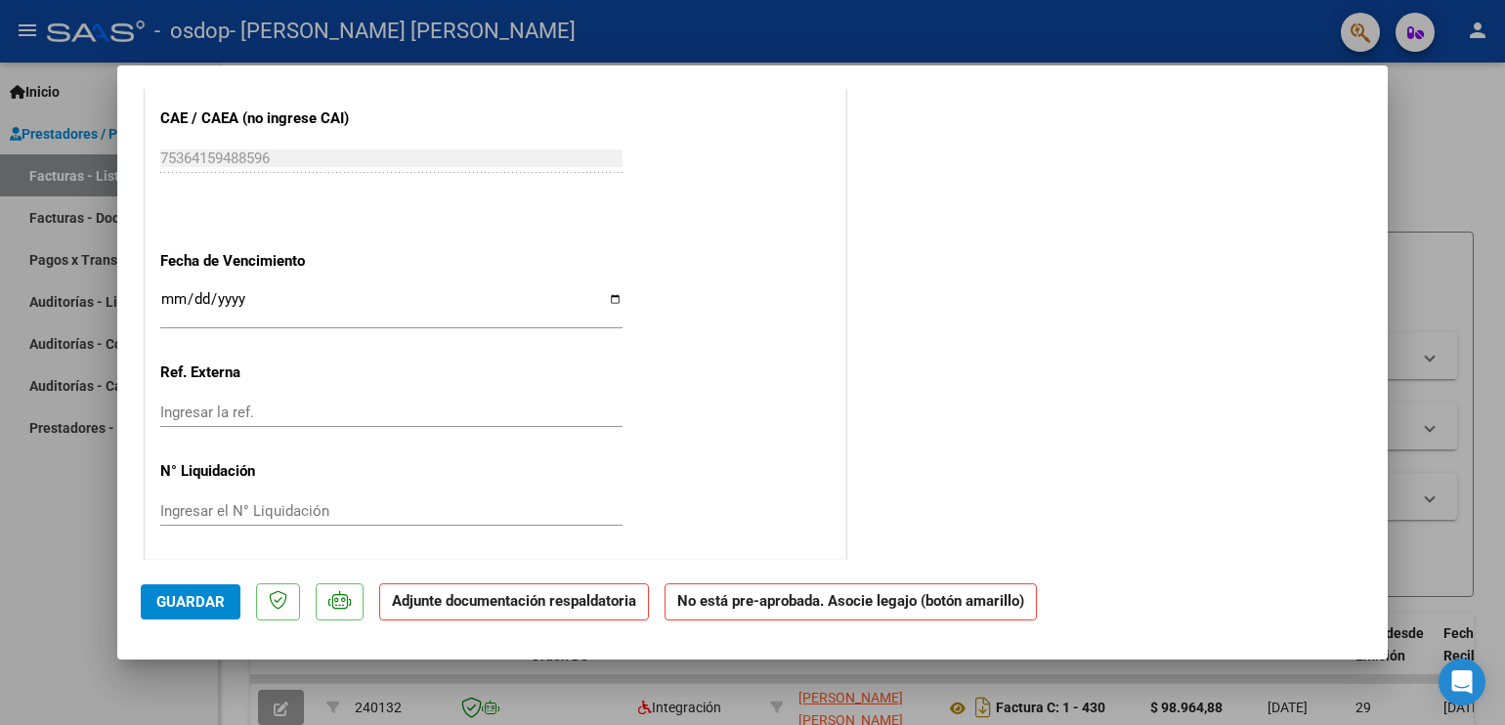
scroll to position [1224, 0]
click at [604, 606] on strong "Adjunte documentación respaldatoria" at bounding box center [514, 601] width 244 height 18
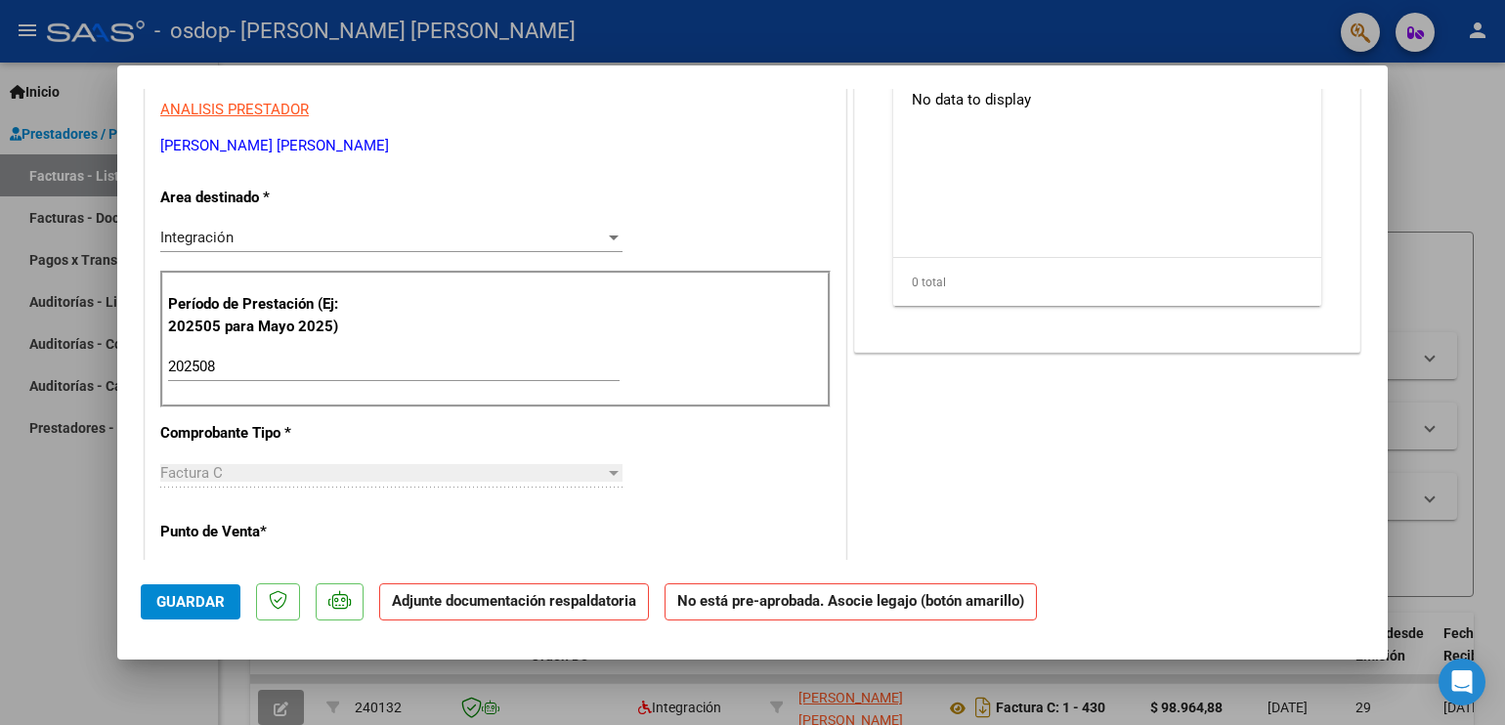
scroll to position [0, 0]
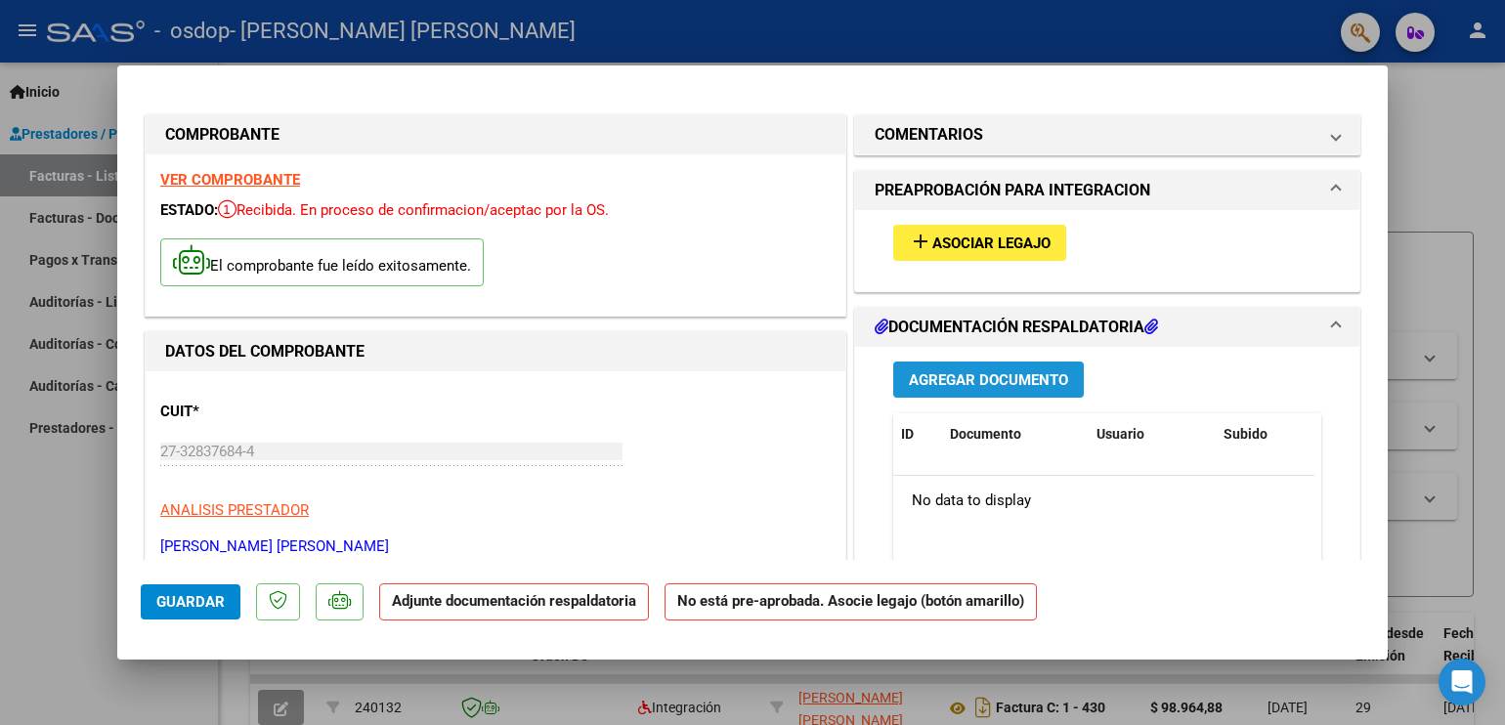
click at [958, 380] on span "Agregar Documento" at bounding box center [988, 380] width 159 height 18
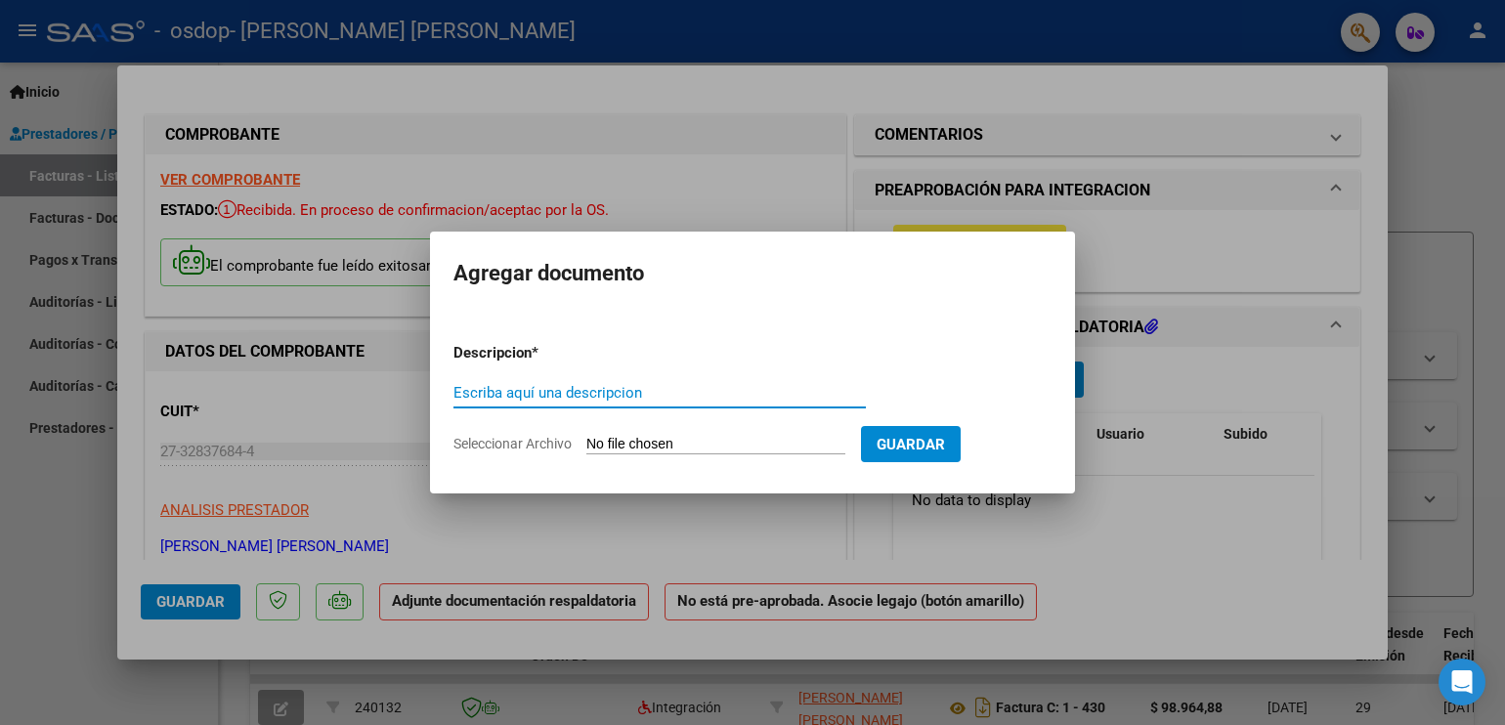
click at [641, 398] on input "Escriba aquí una descripcion" at bounding box center [659, 393] width 412 height 18
click at [645, 432] on form "Descripcion * Escriba aquí una descripcion Seleccionar Archivo Guardar" at bounding box center [752, 398] width 598 height 143
click at [696, 439] on input "Seleccionar Archivo" at bounding box center [715, 445] width 259 height 19
type input "C:\fakepath\[PERSON_NAME] .pdf"
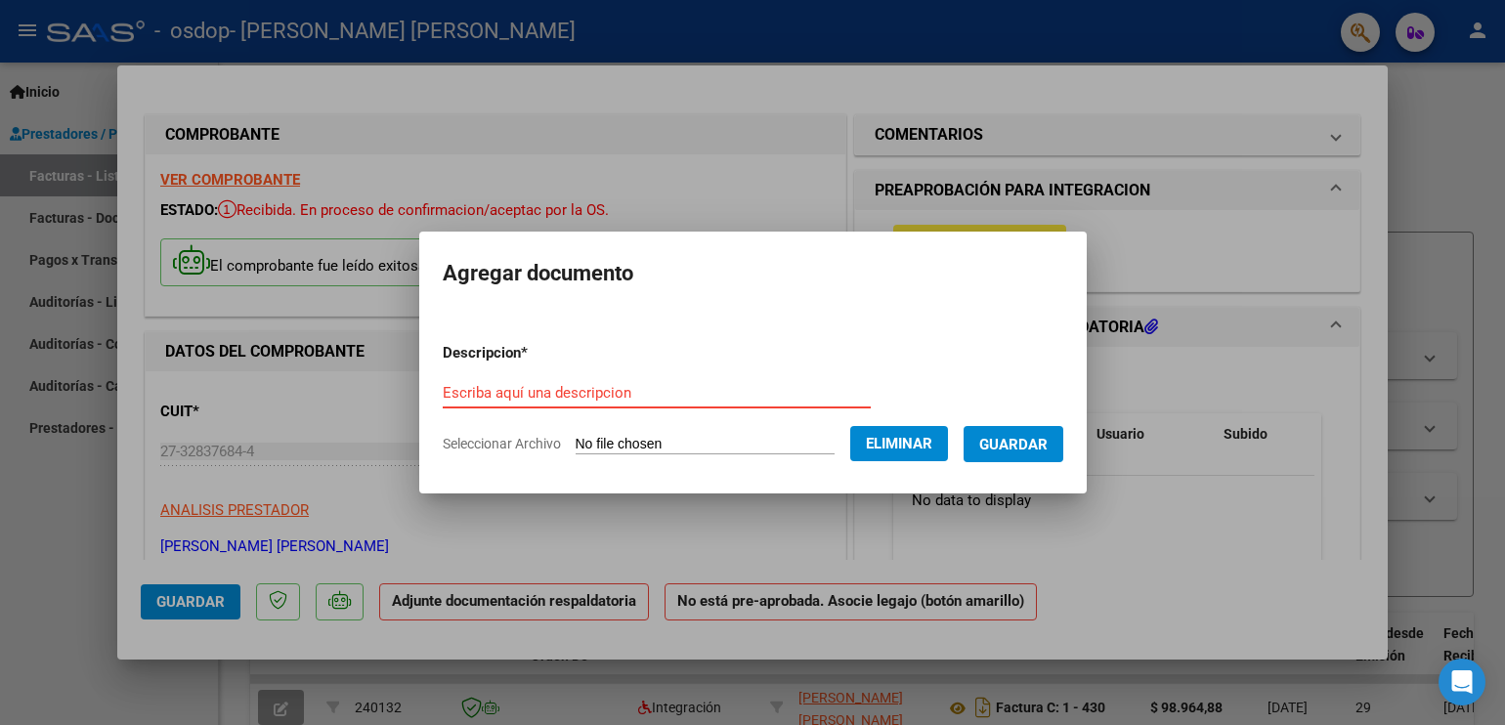
click at [635, 391] on input "Escriba aquí una descripcion" at bounding box center [657, 393] width 428 height 18
type input "PLANILLA ASISTENCIA"
click at [995, 455] on button "Guardar" at bounding box center [1014, 444] width 100 height 36
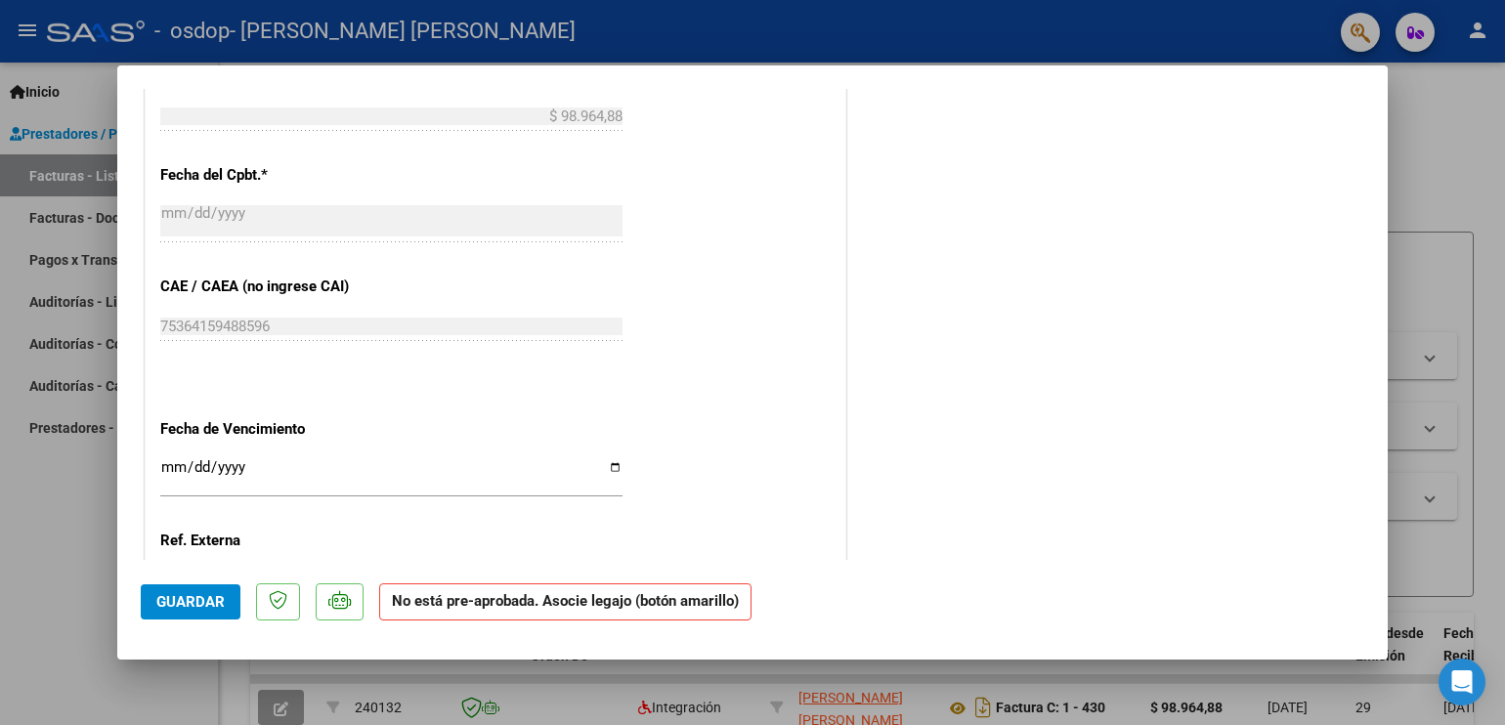
scroll to position [1224, 0]
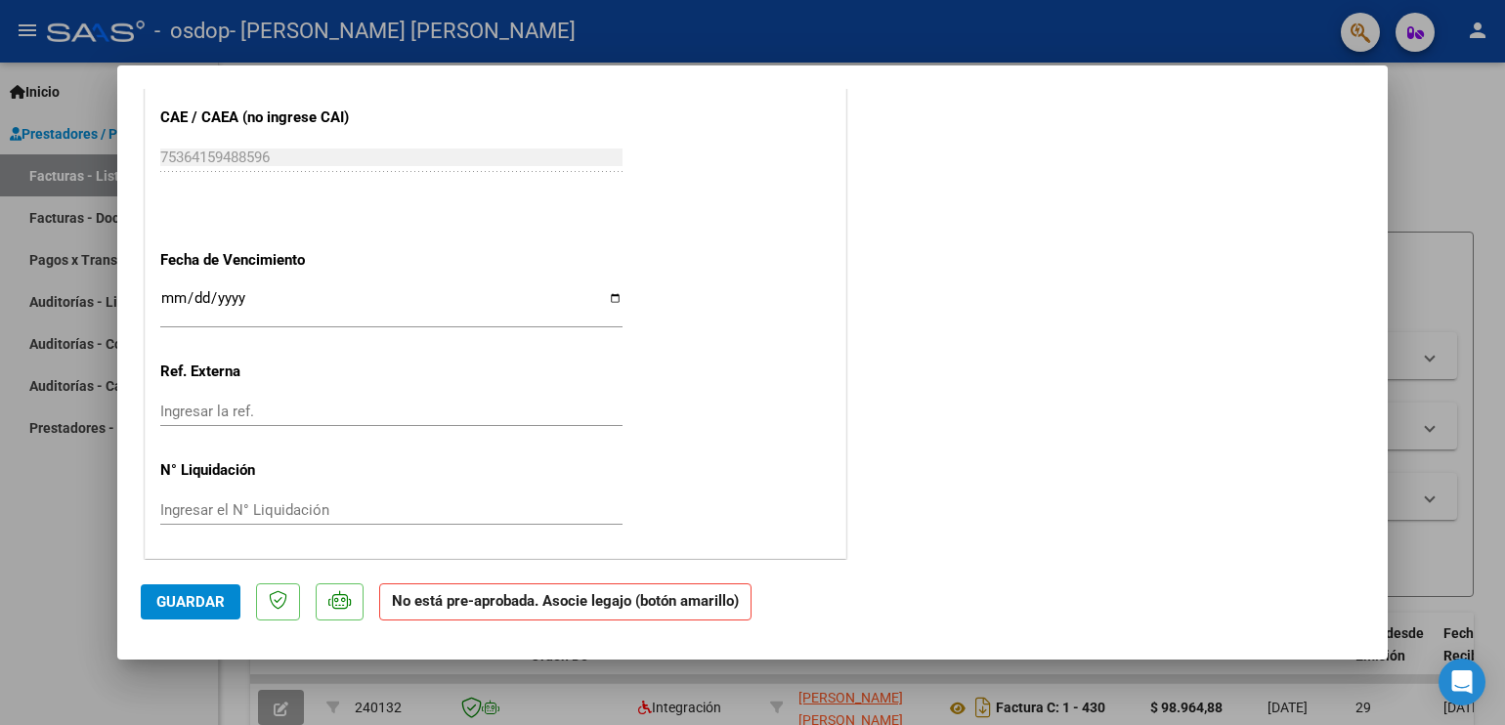
click at [1372, 263] on mat-dialog-content "COMPROBANTE VER COMPROBANTE ESTADO: Recibida. En proceso de confirmacion/acepta…" at bounding box center [752, 324] width 1271 height 471
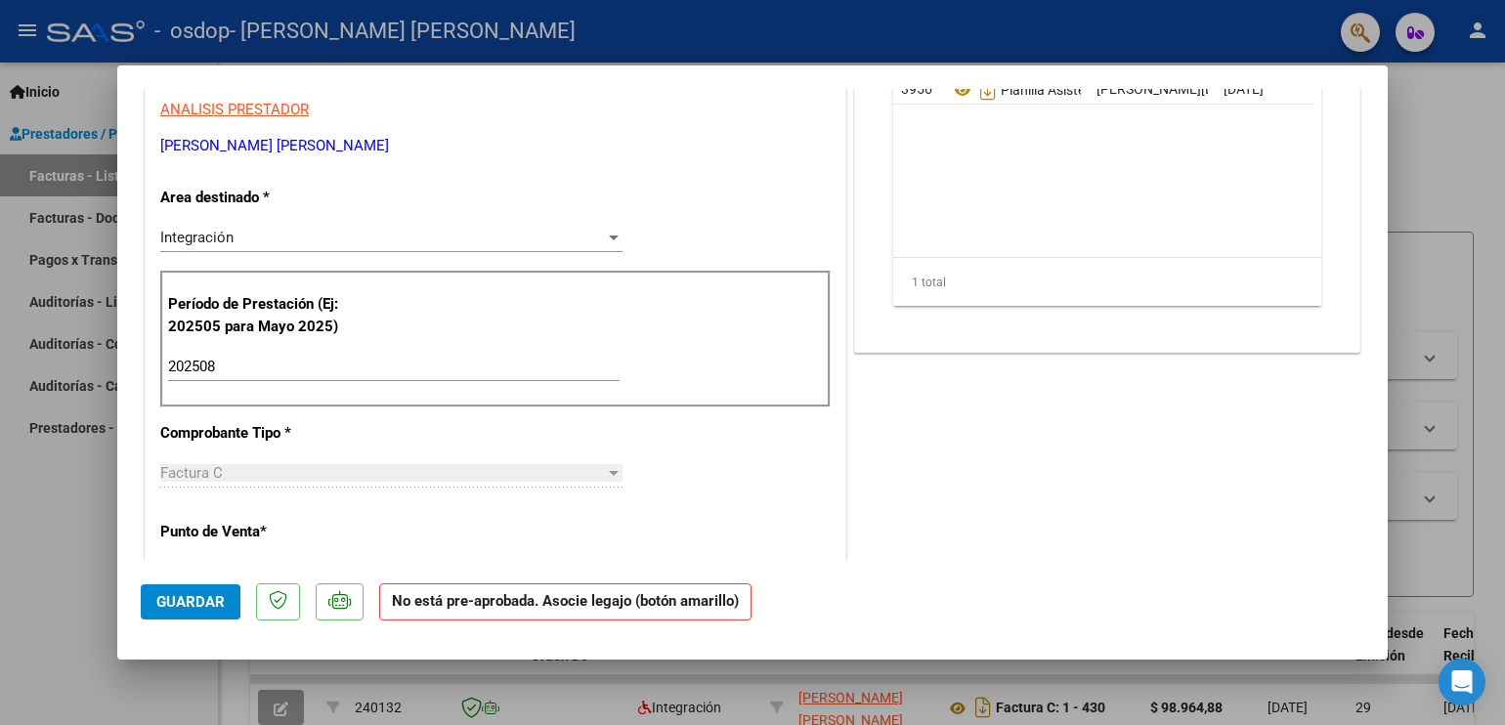
scroll to position [0, 0]
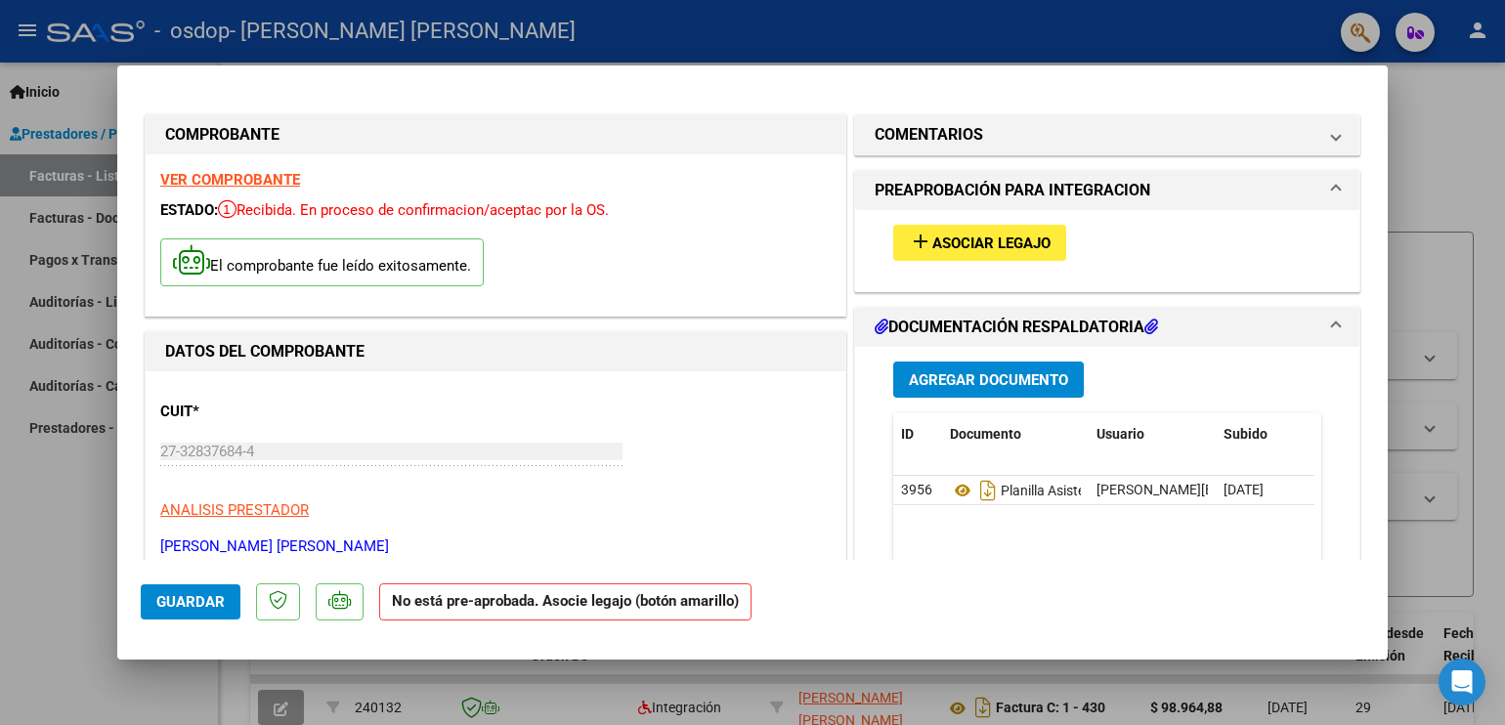
click at [1002, 245] on span "Asociar Legajo" at bounding box center [991, 244] width 118 height 18
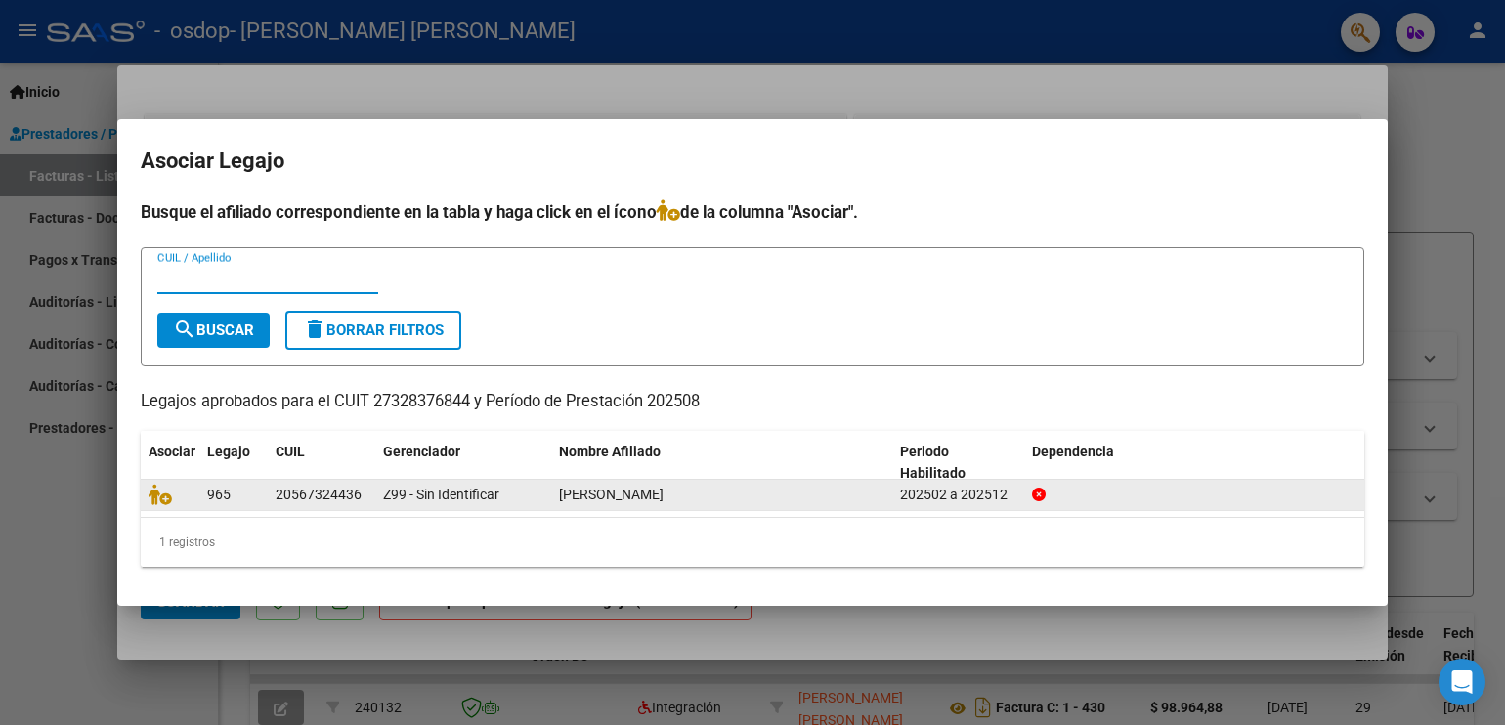
click at [536, 494] on div "Z99 - Sin Identificar" at bounding box center [463, 495] width 160 height 22
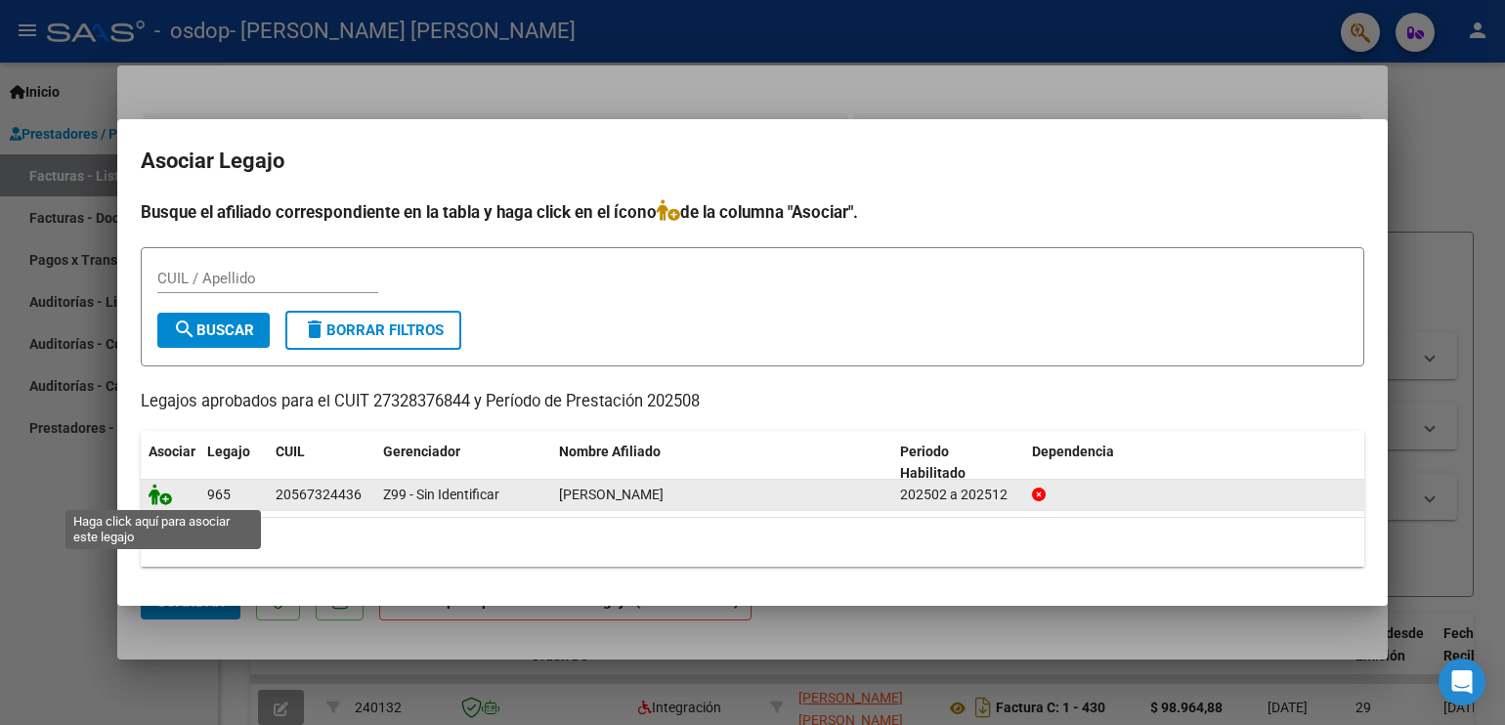
click at [160, 497] on icon at bounding box center [160, 495] width 23 height 22
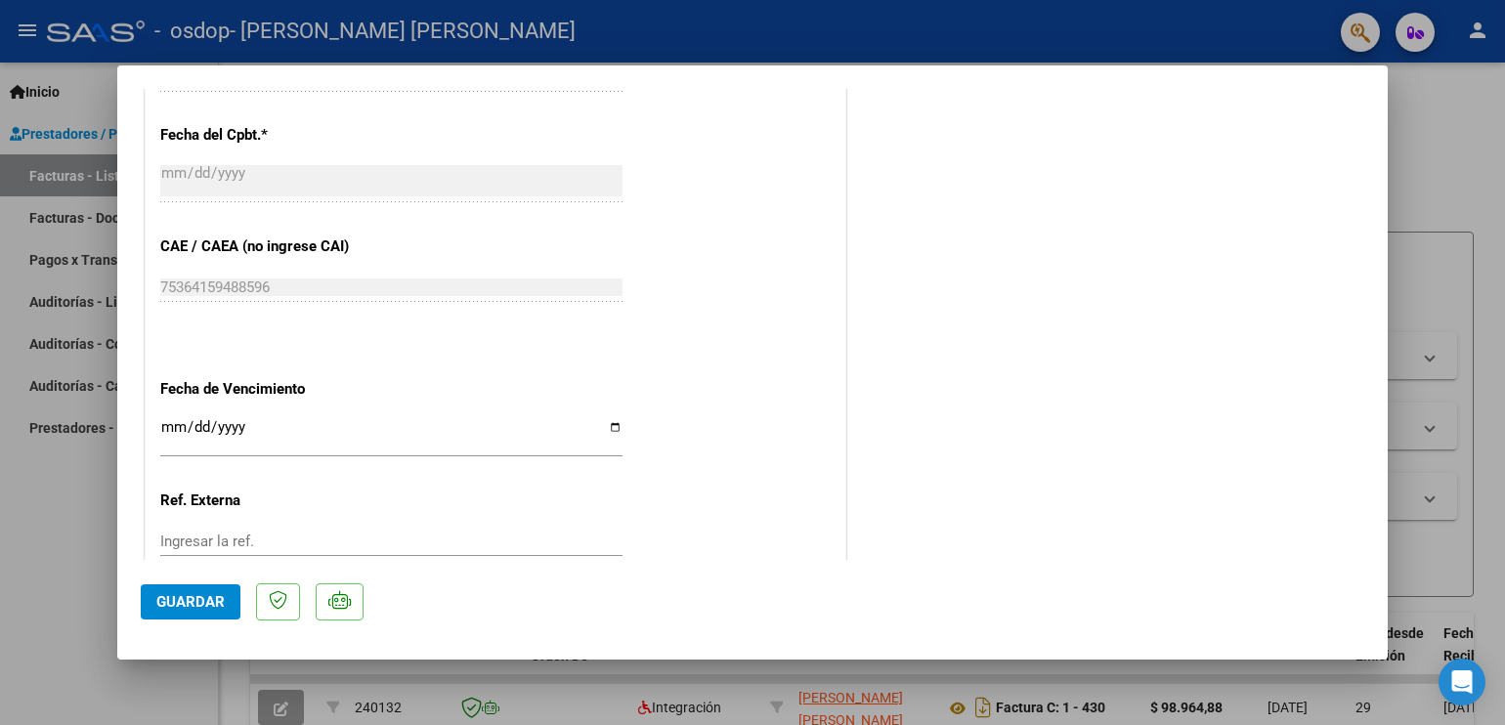
scroll to position [1275, 0]
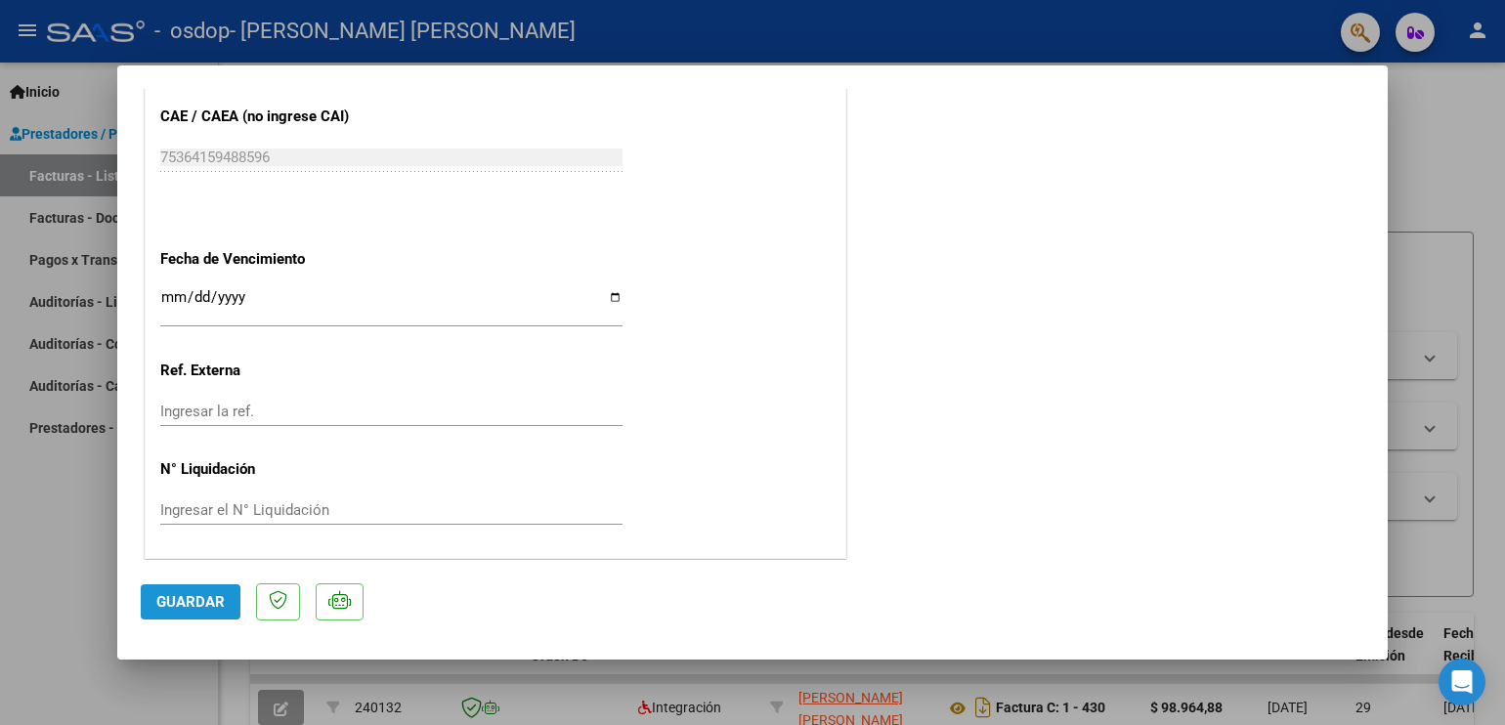
click at [160, 603] on span "Guardar" at bounding box center [190, 602] width 68 height 18
click at [68, 553] on div at bounding box center [752, 362] width 1505 height 725
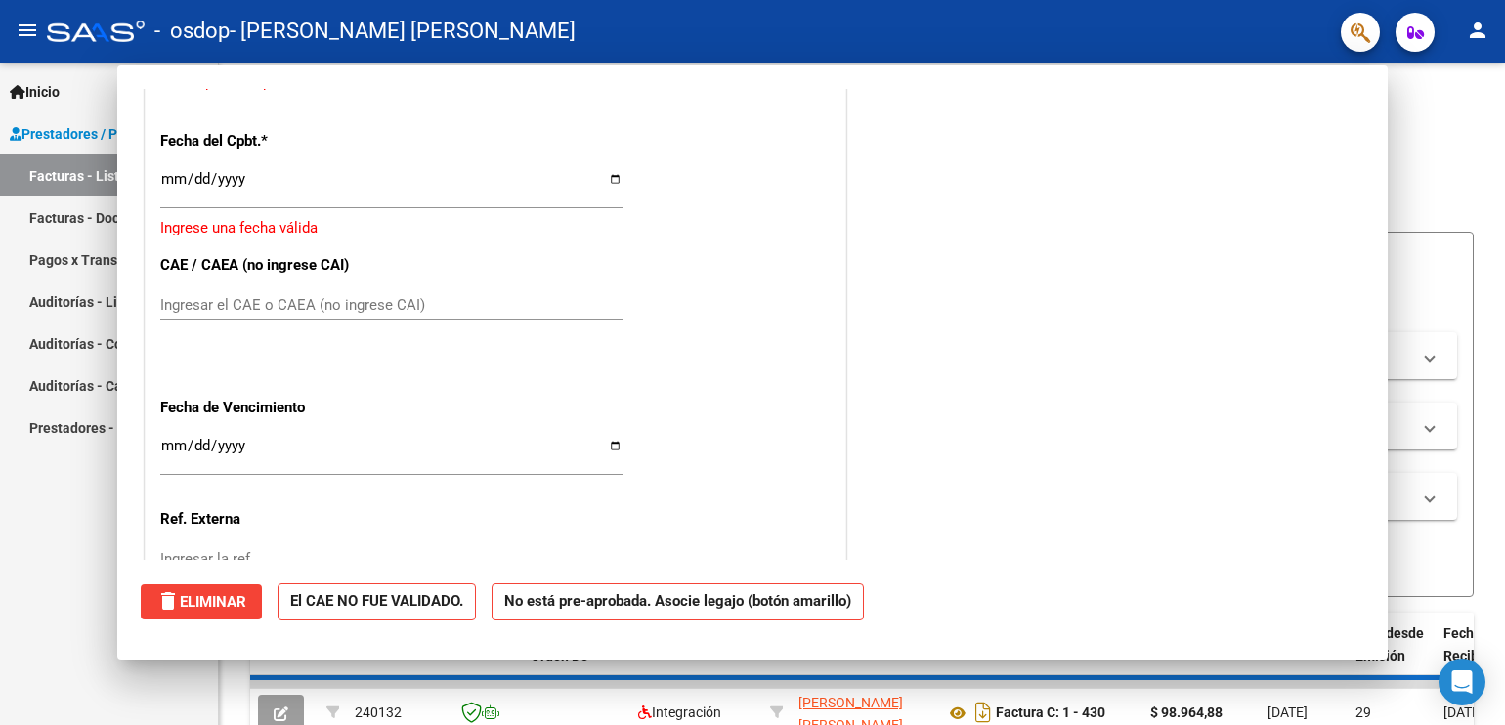
scroll to position [0, 0]
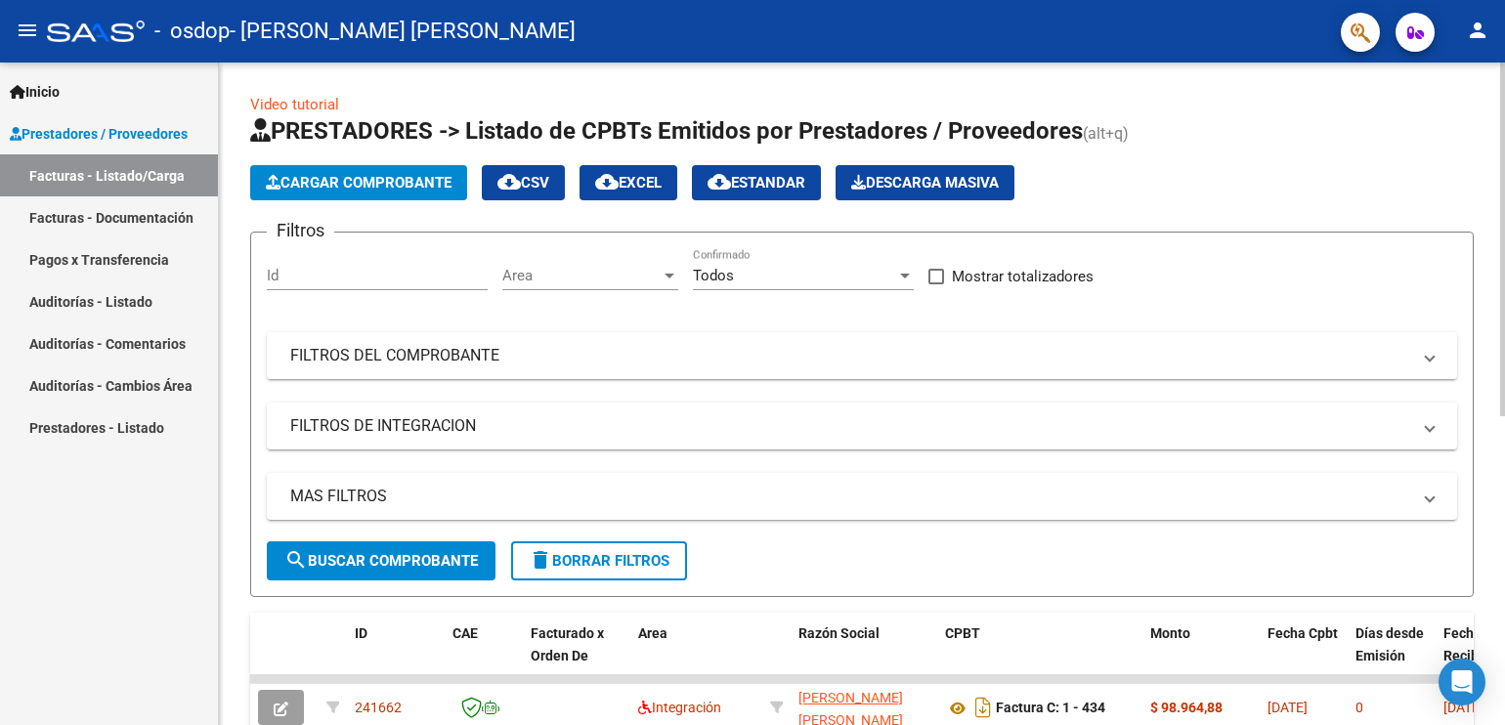
click at [1492, 400] on div "Video tutorial PRESTADORES -> Listado de CPBTs Emitidos por Prestadores / Prove…" at bounding box center [862, 677] width 1286 height 1228
click at [39, 542] on div "Inicio Instructivos Contacto OS Prestadores / Proveedores Facturas - Listado/Ca…" at bounding box center [109, 394] width 218 height 663
click at [37, 539] on div "Inicio Instructivos Contacto OS Prestadores / Proveedores Facturas - Listado/Ca…" at bounding box center [109, 394] width 218 height 663
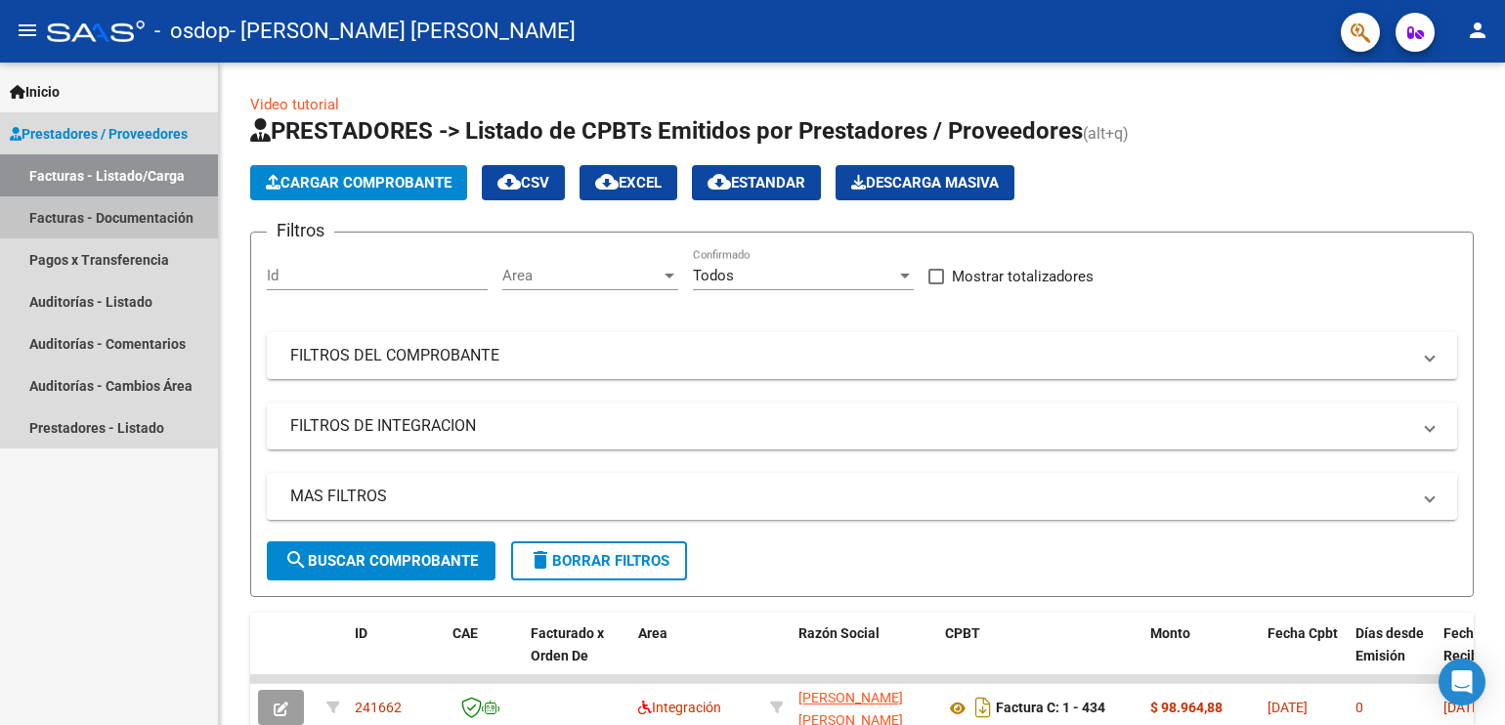
click at [92, 221] on link "Facturas - Documentación" at bounding box center [109, 217] width 218 height 42
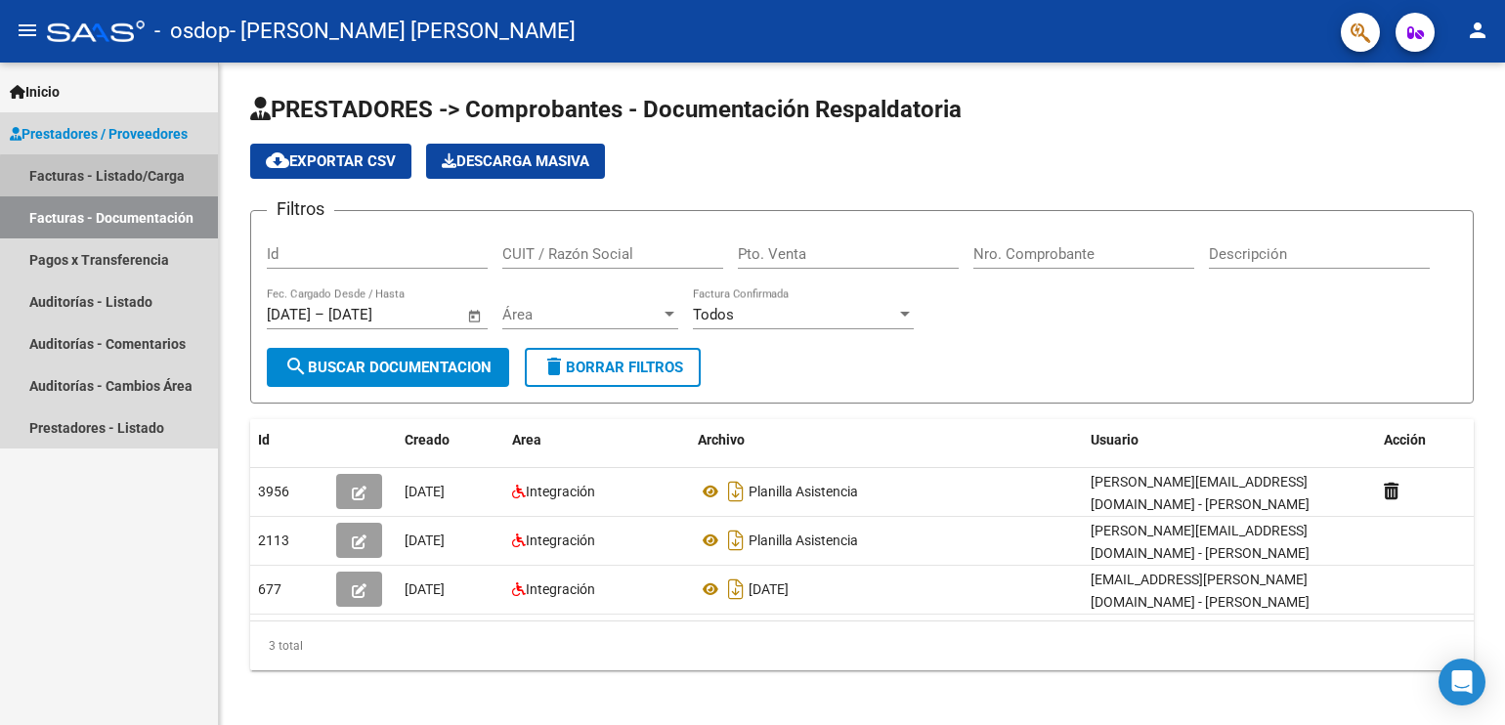
click at [112, 177] on link "Facturas - Listado/Carga" at bounding box center [109, 175] width 218 height 42
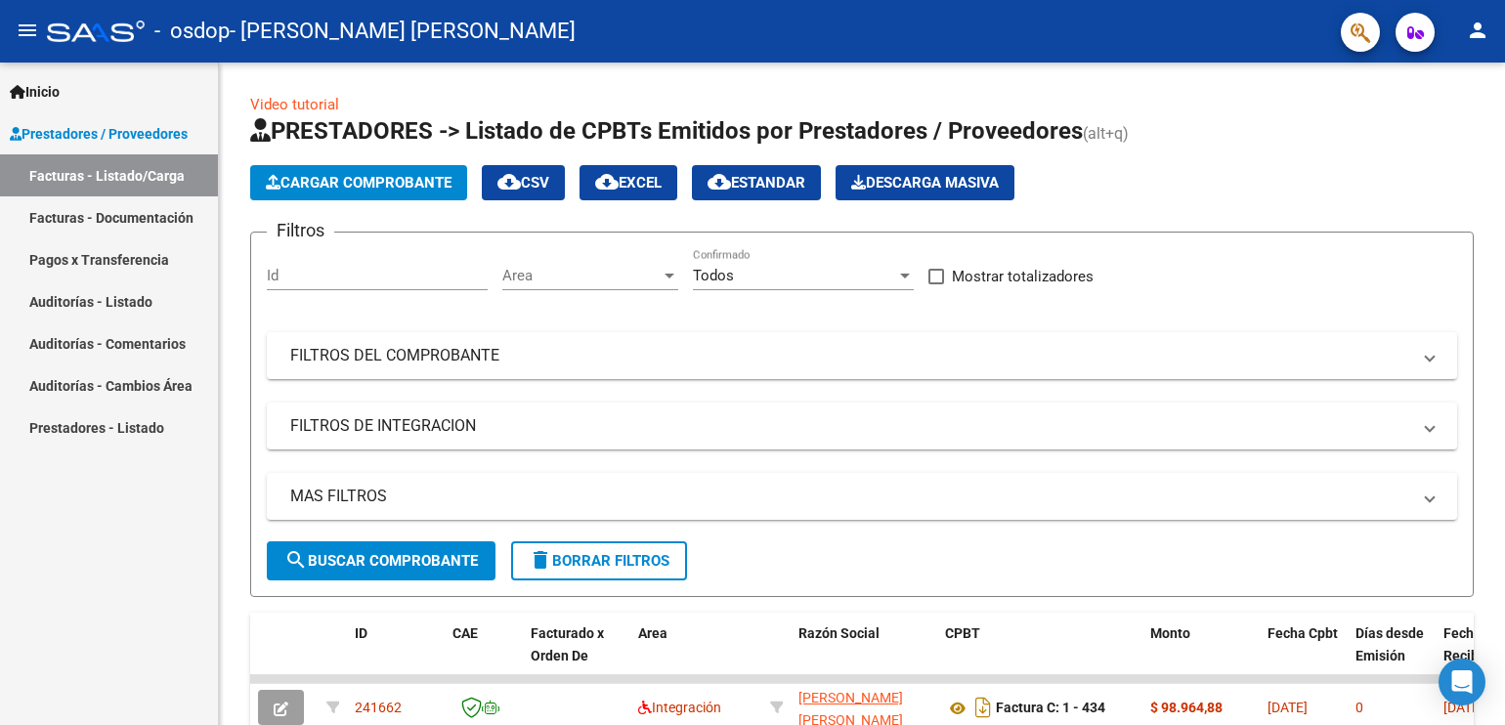
click at [116, 577] on div "Inicio Instructivos Contacto OS Prestadores / Proveedores Facturas - Listado/Ca…" at bounding box center [109, 394] width 218 height 663
click at [1492, 258] on div "Video tutorial PRESTADORES -> Listado de CPBTs Emitidos por Prestadores / Prove…" at bounding box center [862, 677] width 1286 height 1228
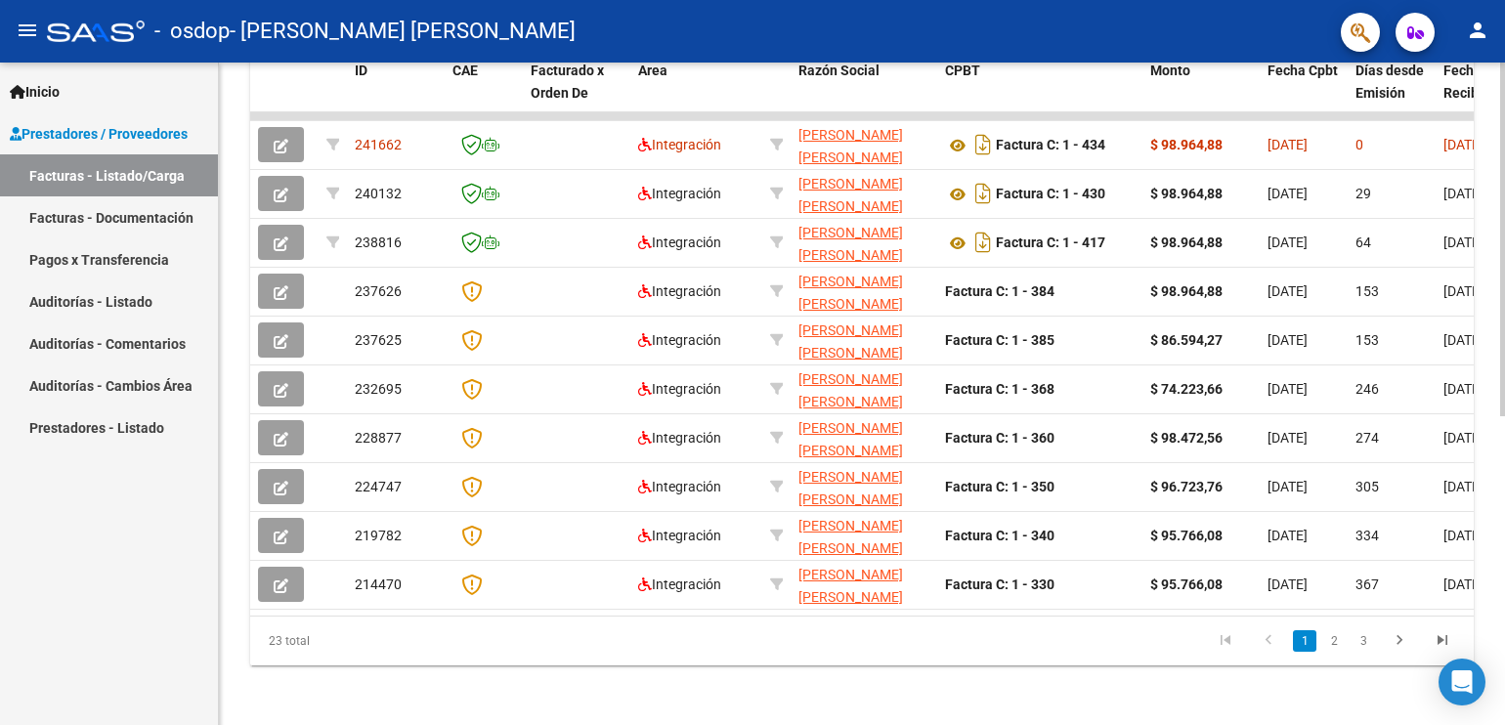
scroll to position [579, 0]
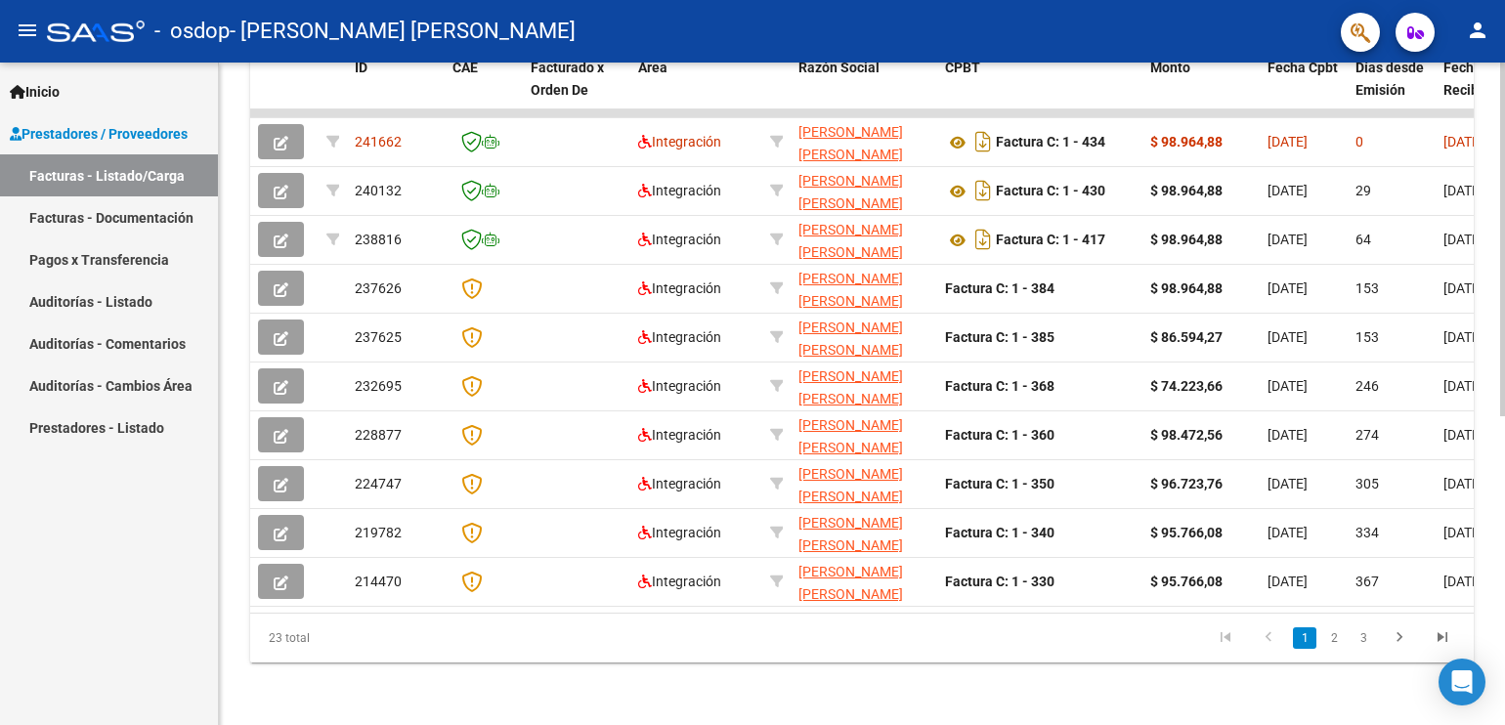
click at [1489, 646] on div "Video tutorial PRESTADORES -> Listado de CPBTs Emitidos por Prestadores / Prove…" at bounding box center [862, 111] width 1286 height 1228
click at [1490, 529] on div "Video tutorial PRESTADORES -> Listado de CPBTs Emitidos por Prestadores / Prove…" at bounding box center [862, 111] width 1286 height 1228
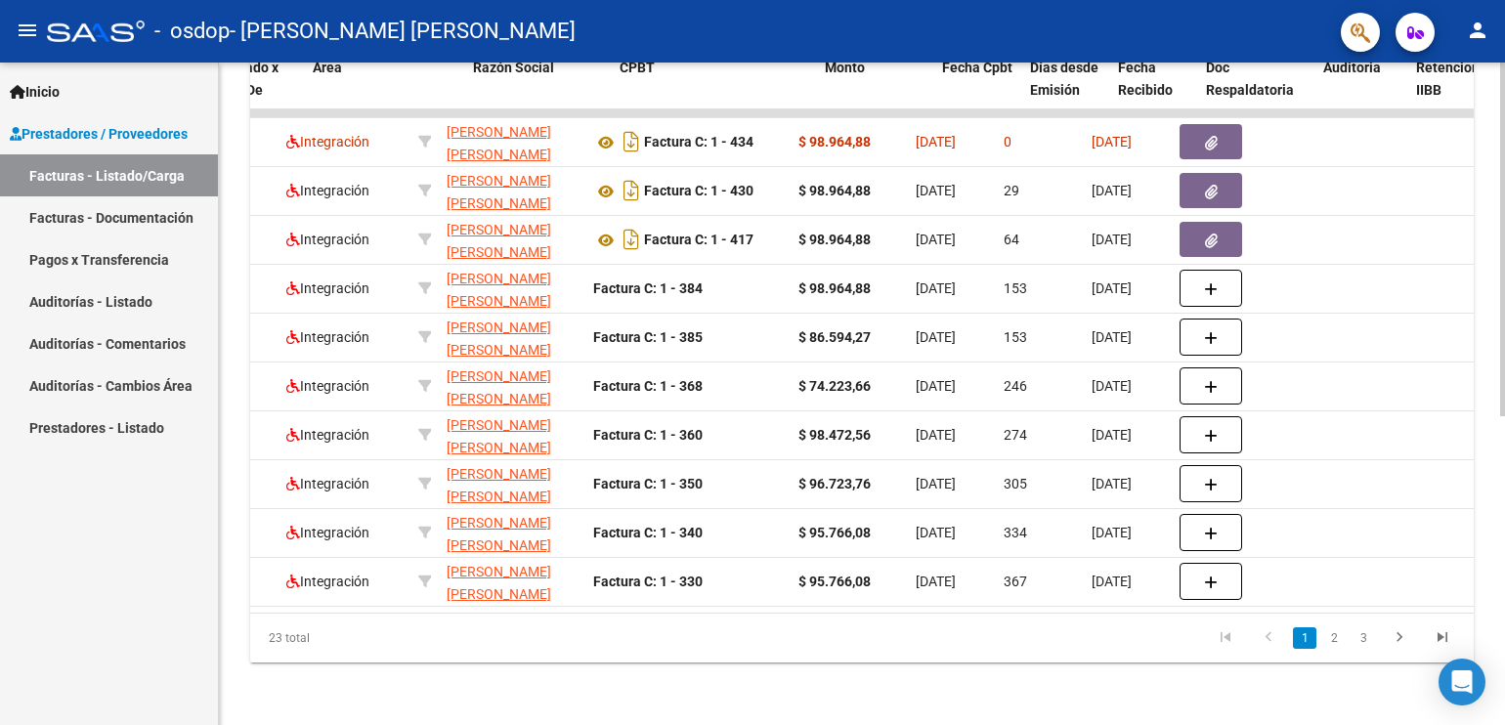
scroll to position [0, 481]
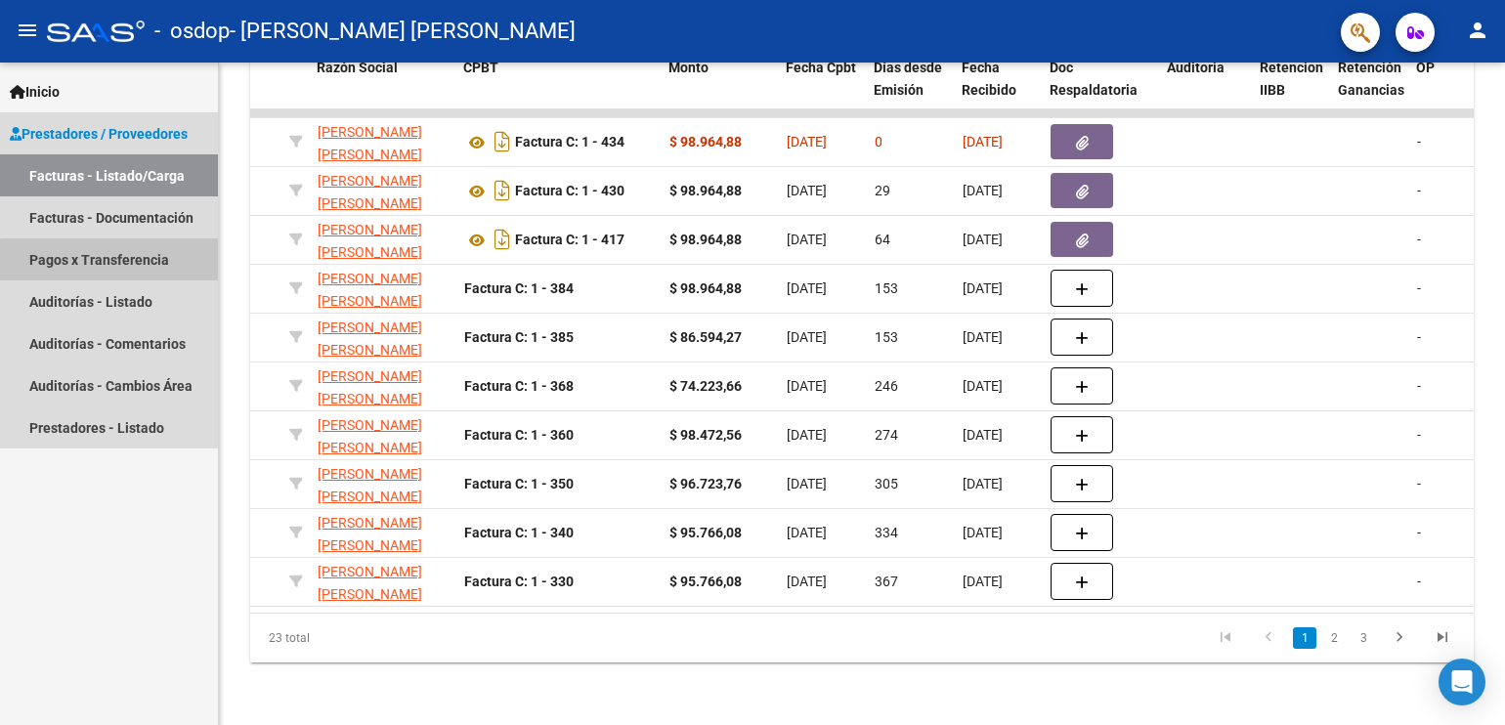
click at [131, 268] on link "Pagos x Transferencia" at bounding box center [109, 259] width 218 height 42
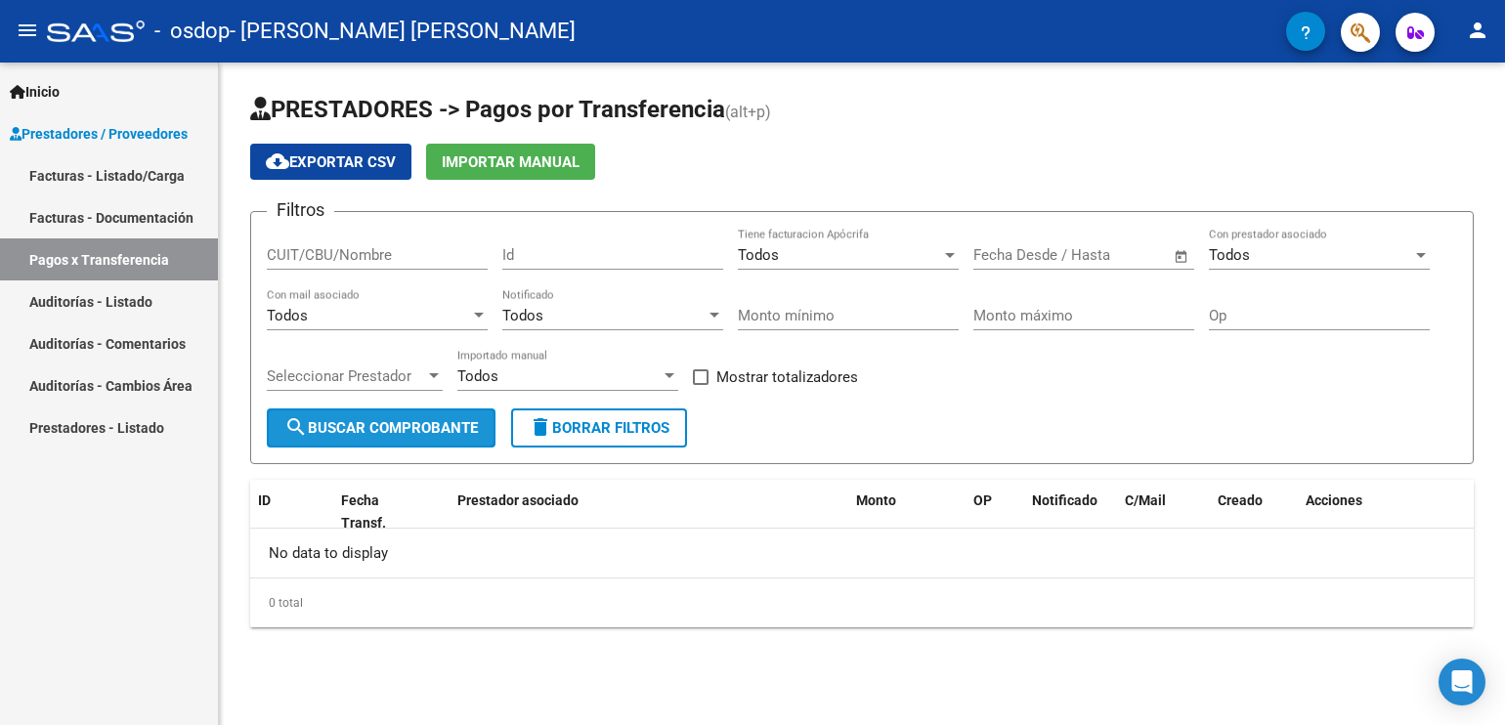
click at [441, 435] on span "search Buscar Comprobante" at bounding box center [381, 428] width 194 height 18
click at [1470, 34] on mat-icon "person" at bounding box center [1477, 30] width 23 height 23
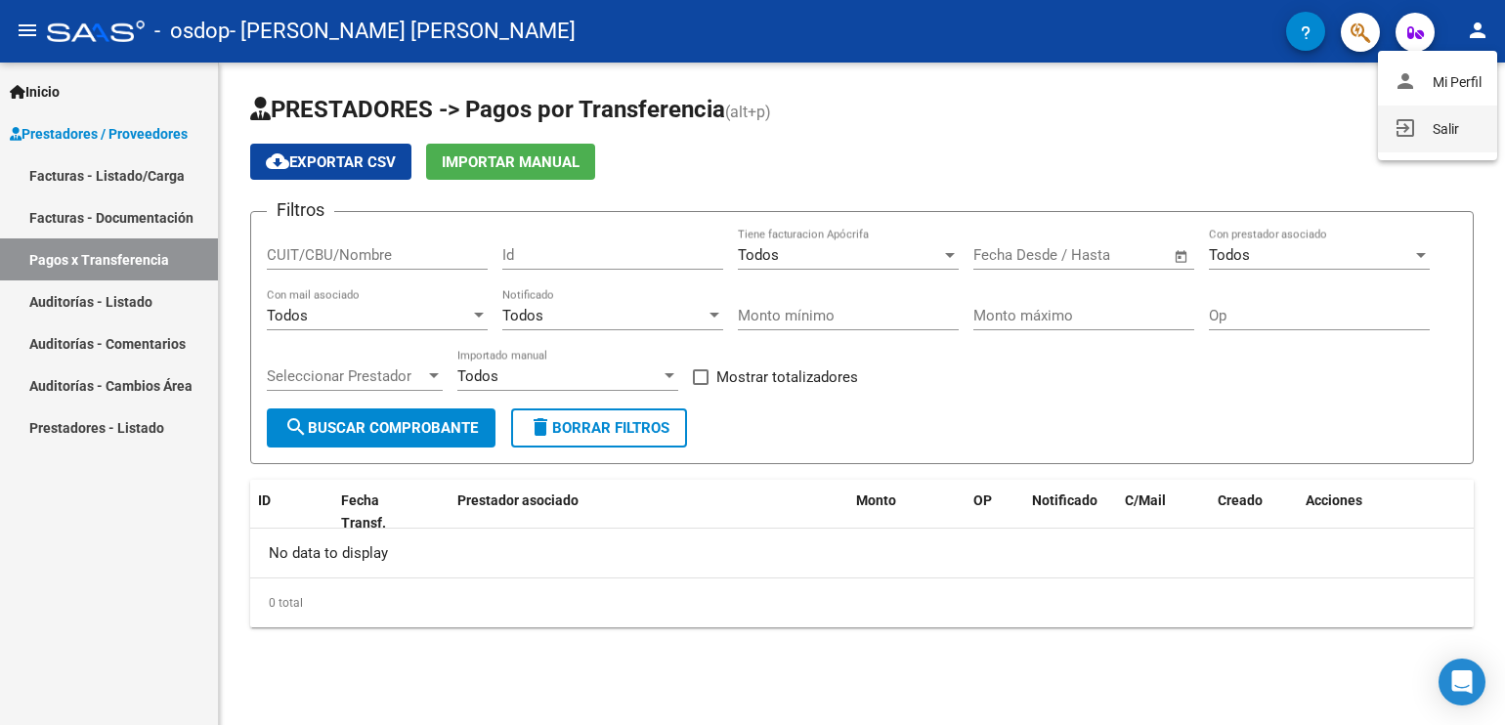
click at [1415, 119] on button "exit_to_app Salir" at bounding box center [1437, 129] width 119 height 47
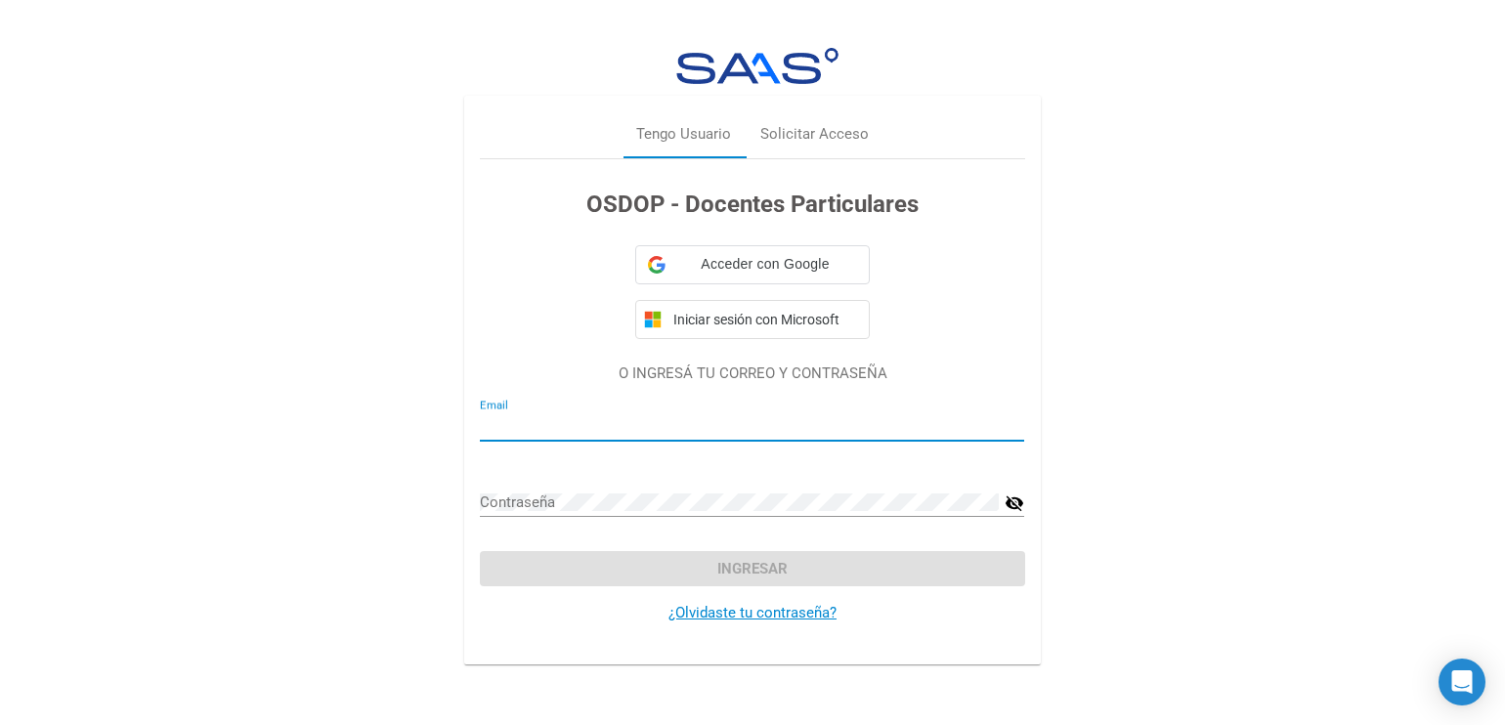
type input "[PERSON_NAME][EMAIL_ADDRESS][DOMAIN_NAME]"
